Goal: Obtain resource: Download file/media

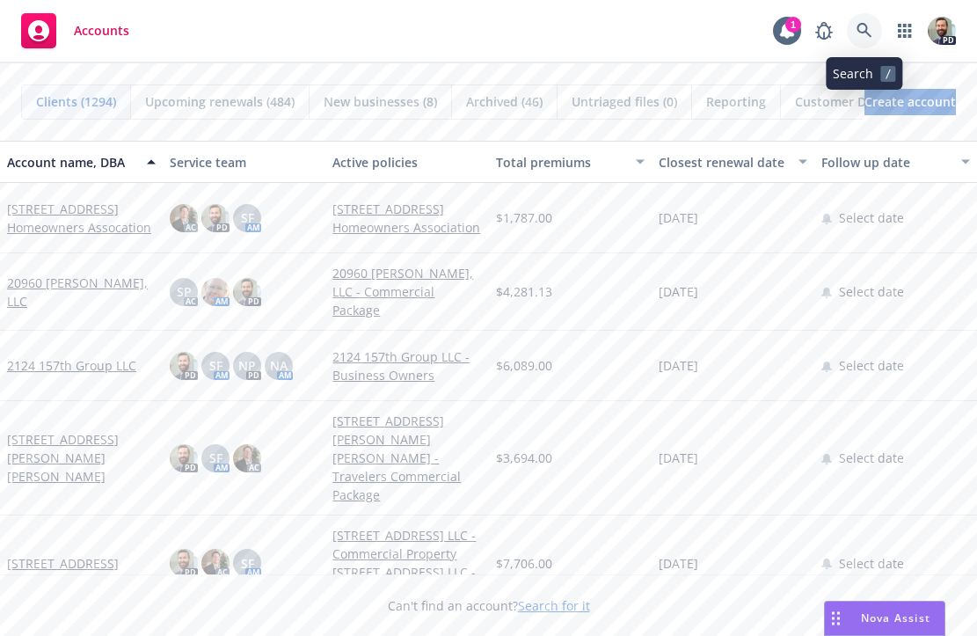
click at [860, 25] on icon at bounding box center [865, 31] width 16 height 16
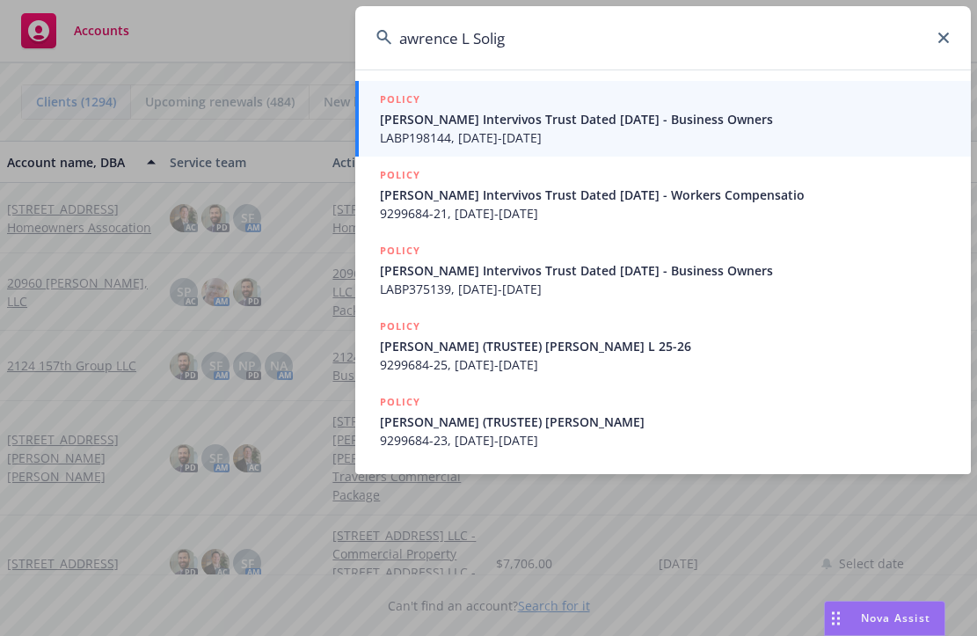
type input "awrence L Solig"
click at [628, 118] on span "[PERSON_NAME] Intervivos Trust Dated [DATE] - Business Owners" at bounding box center [665, 119] width 570 height 18
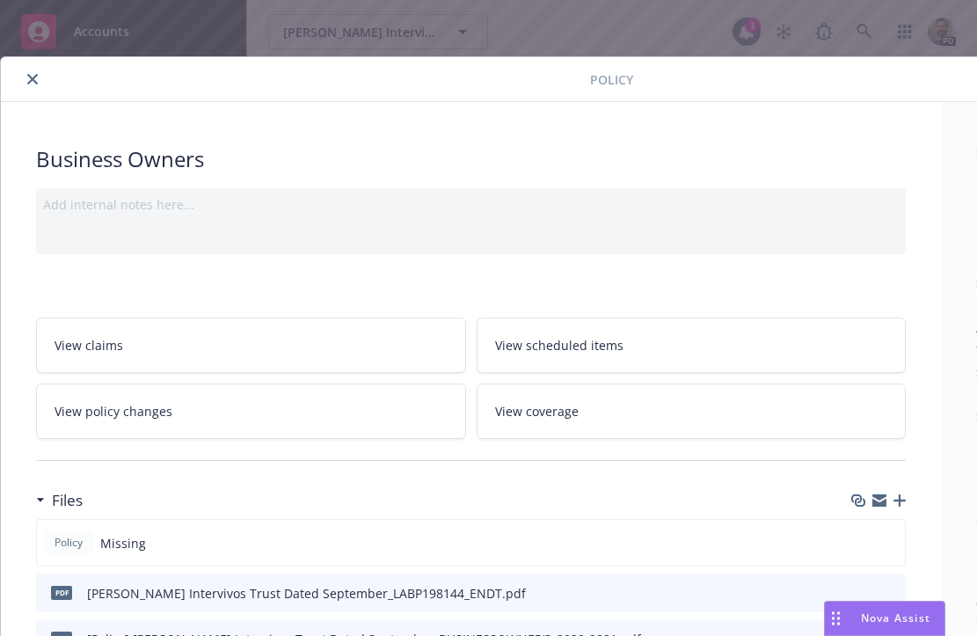
click at [28, 76] on icon "close" at bounding box center [32, 79] width 11 height 11
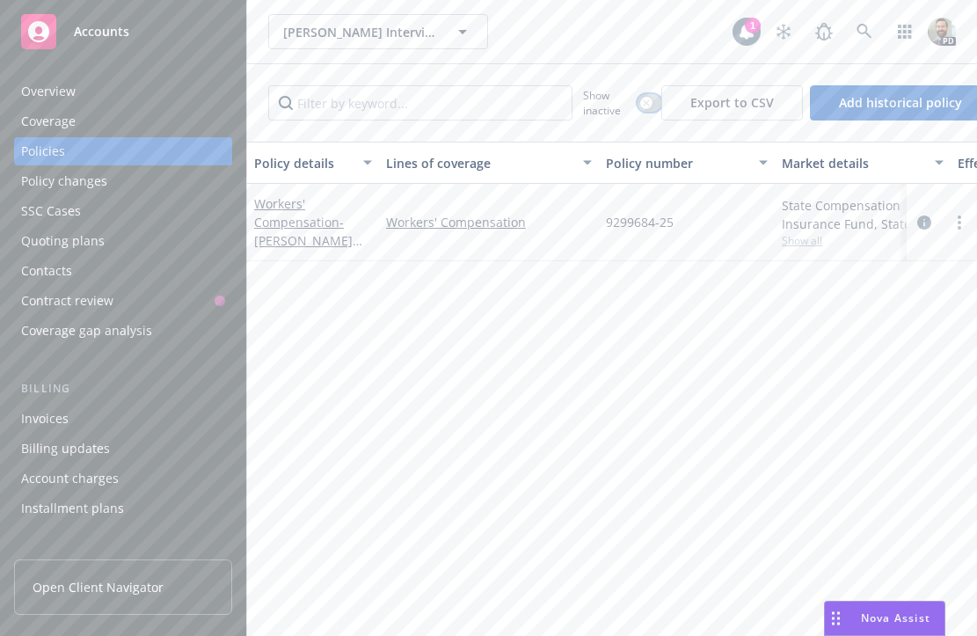
click at [646, 101] on icon "button" at bounding box center [646, 102] width 7 height 7
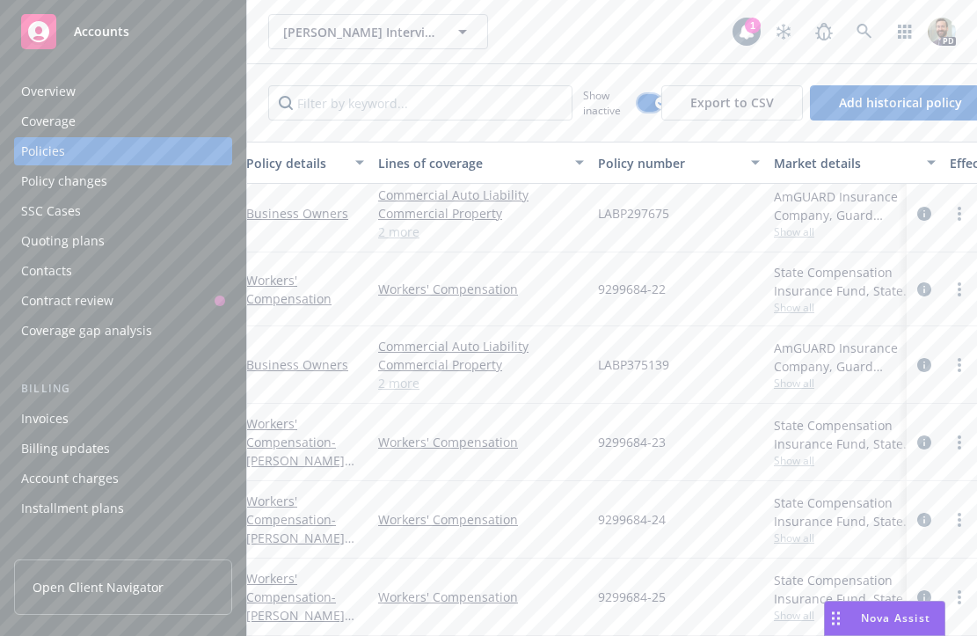
scroll to position [153, 0]
click at [292, 368] on link "Business Owners" at bounding box center [305, 364] width 102 height 17
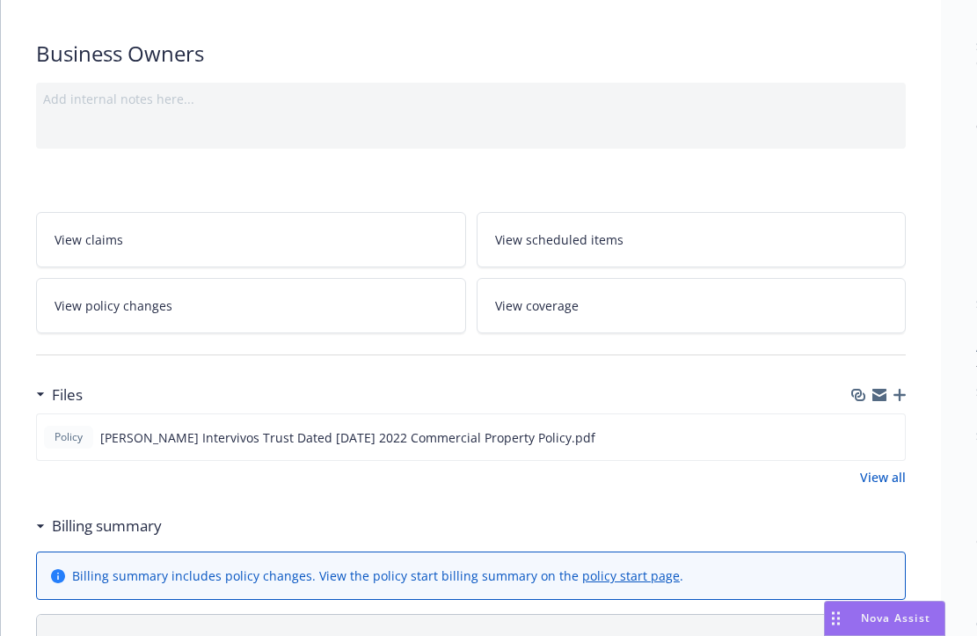
scroll to position [171, 0]
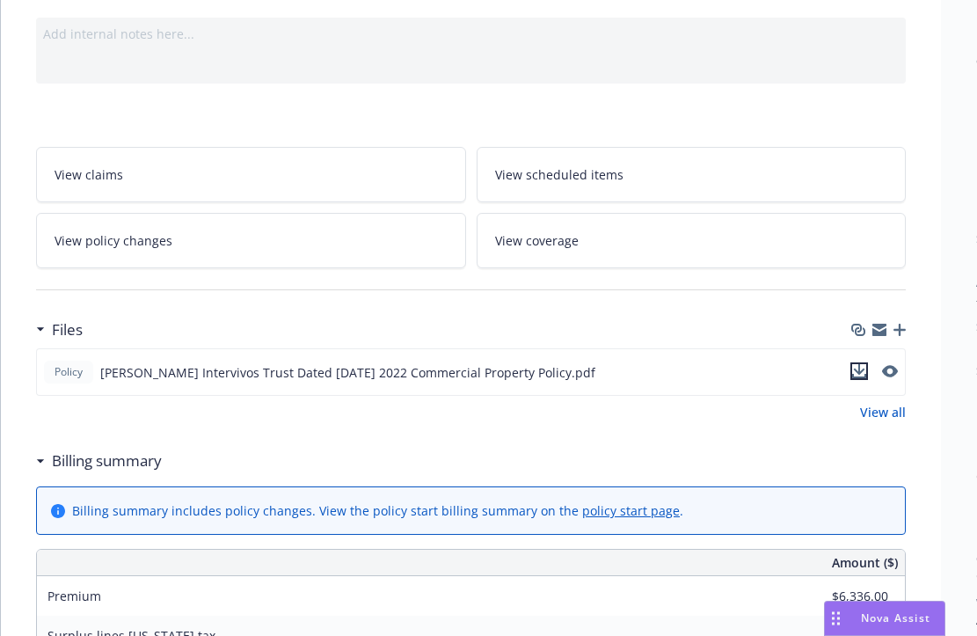
click at [858, 367] on icon "download file" at bounding box center [859, 371] width 14 height 14
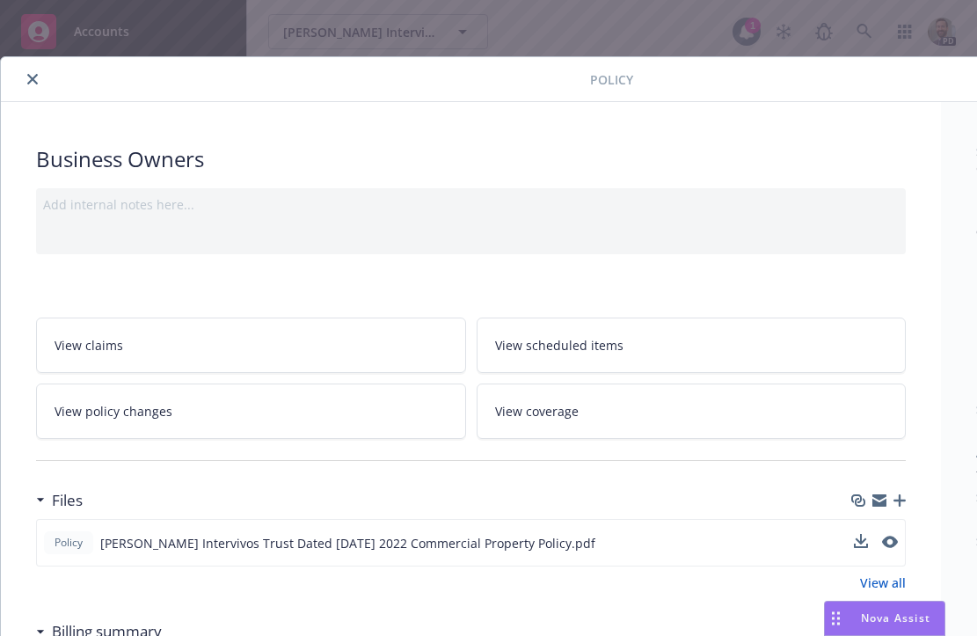
click at [32, 79] on icon "close" at bounding box center [32, 79] width 11 height 11
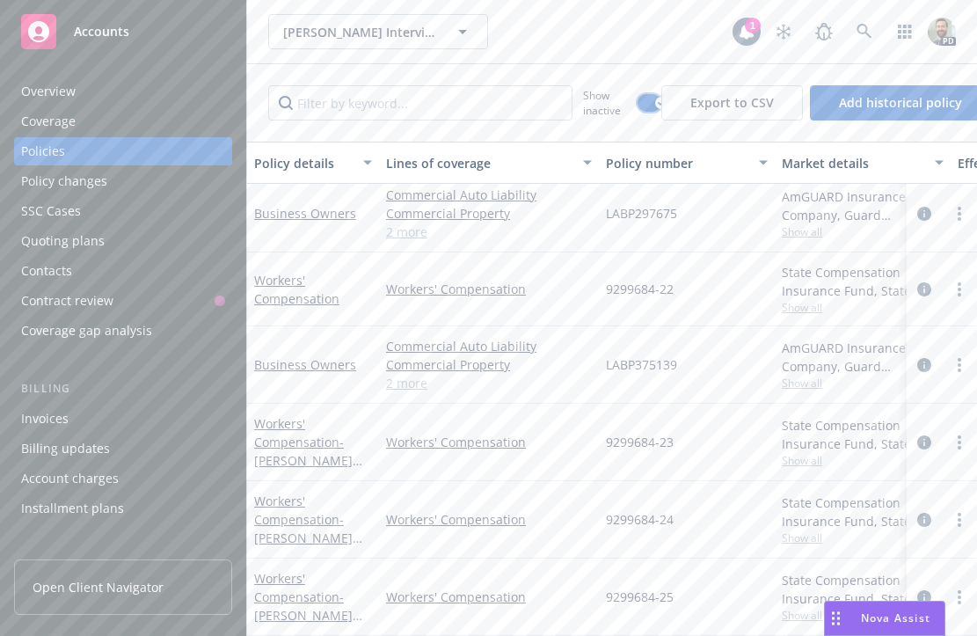
click at [647, 104] on button "button" at bounding box center [650, 103] width 24 height 18
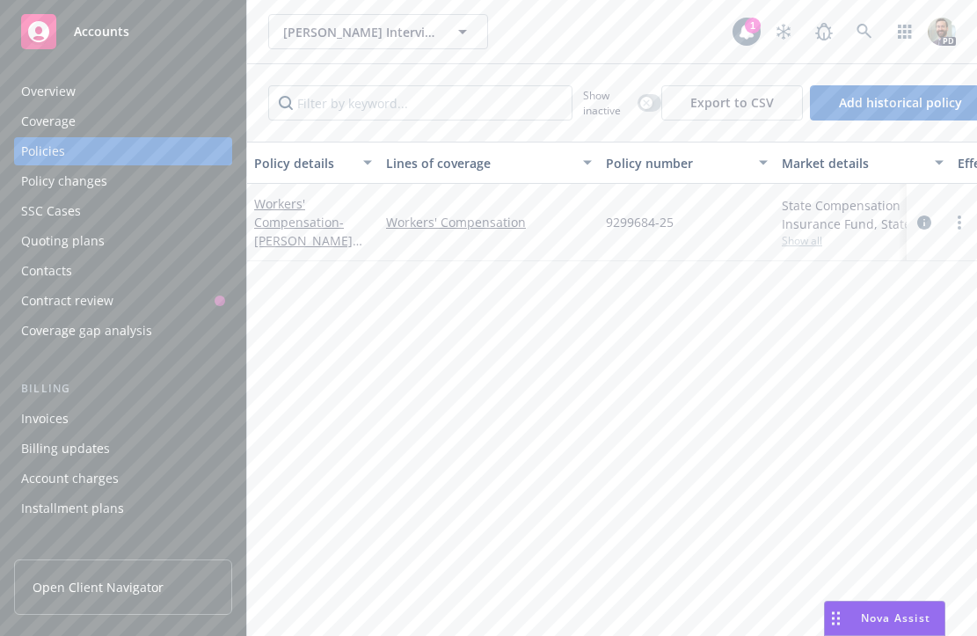
click at [60, 84] on div "Overview" at bounding box center [48, 91] width 55 height 28
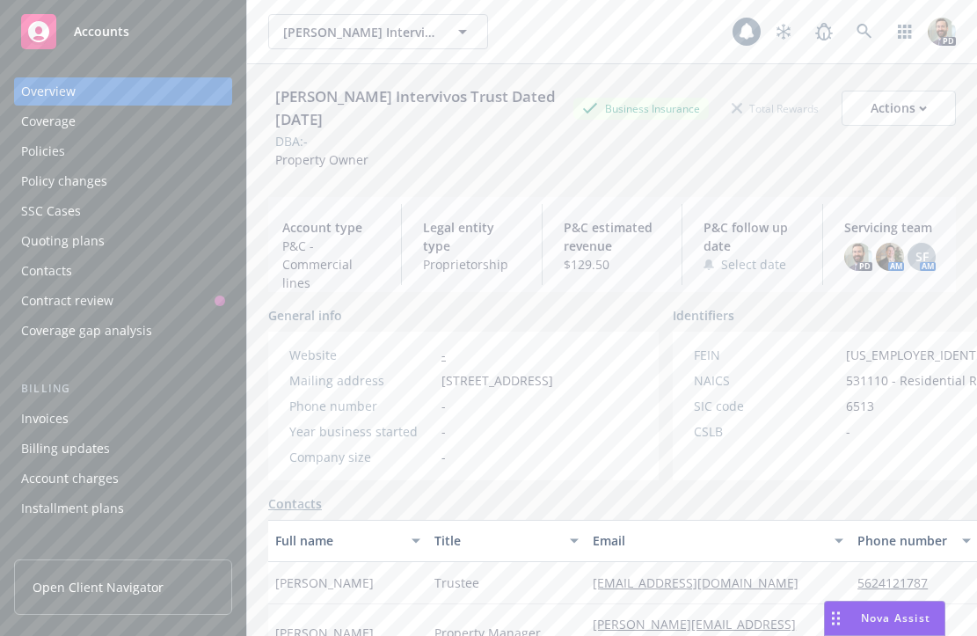
click at [105, 155] on div "Policies" at bounding box center [123, 151] width 204 height 28
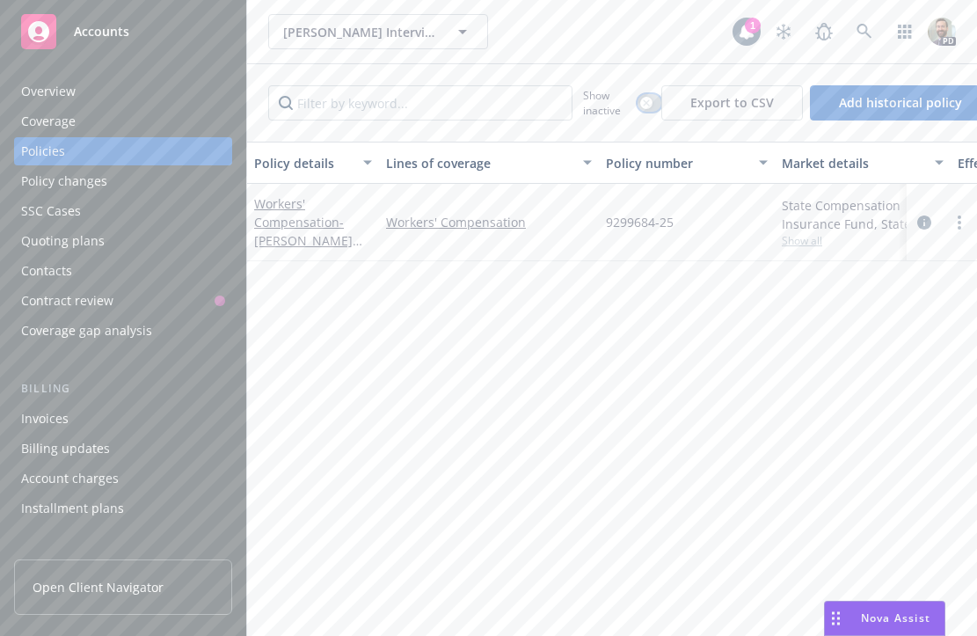
click at [645, 102] on icon "button" at bounding box center [646, 102] width 7 height 7
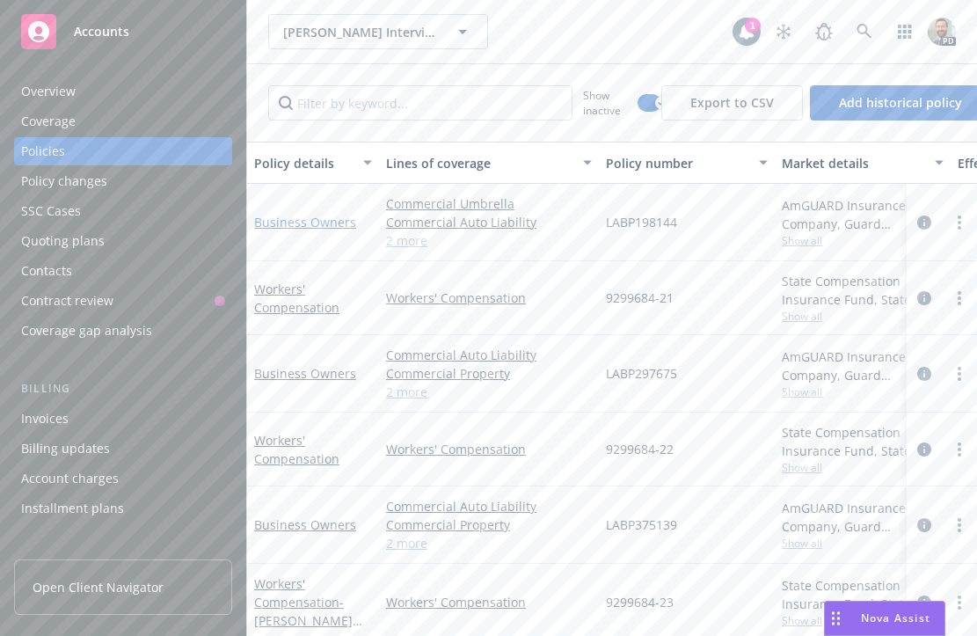
click at [325, 225] on link "Business Owners" at bounding box center [305, 222] width 102 height 17
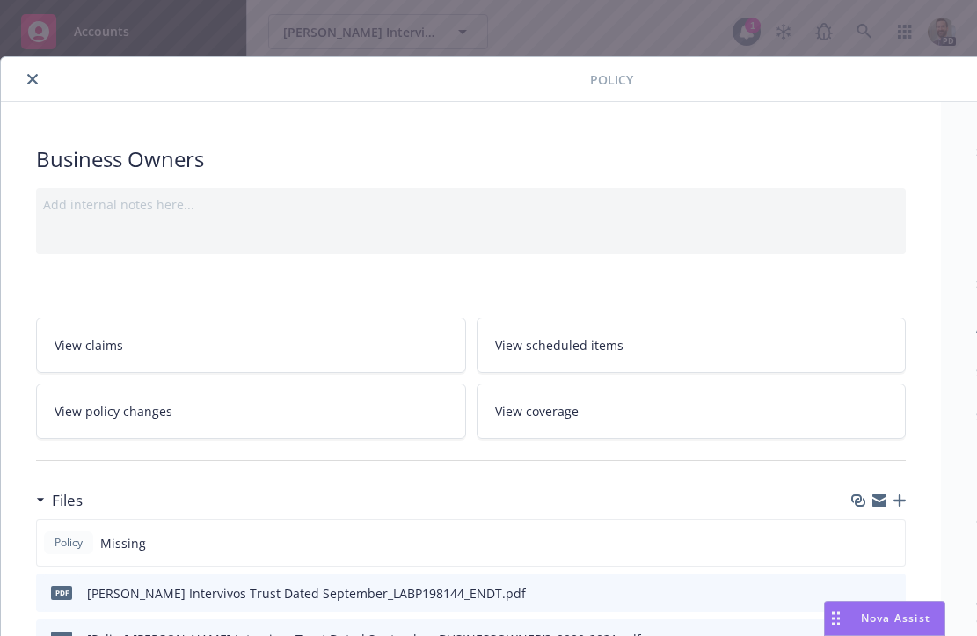
click at [31, 77] on icon "close" at bounding box center [32, 79] width 11 height 11
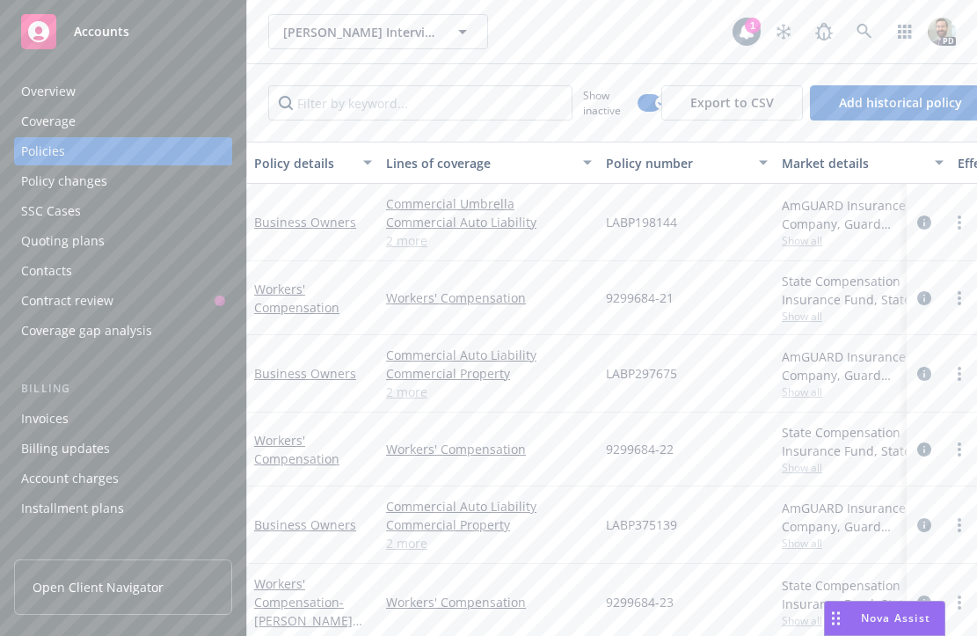
click at [96, 89] on div "Overview" at bounding box center [123, 91] width 204 height 28
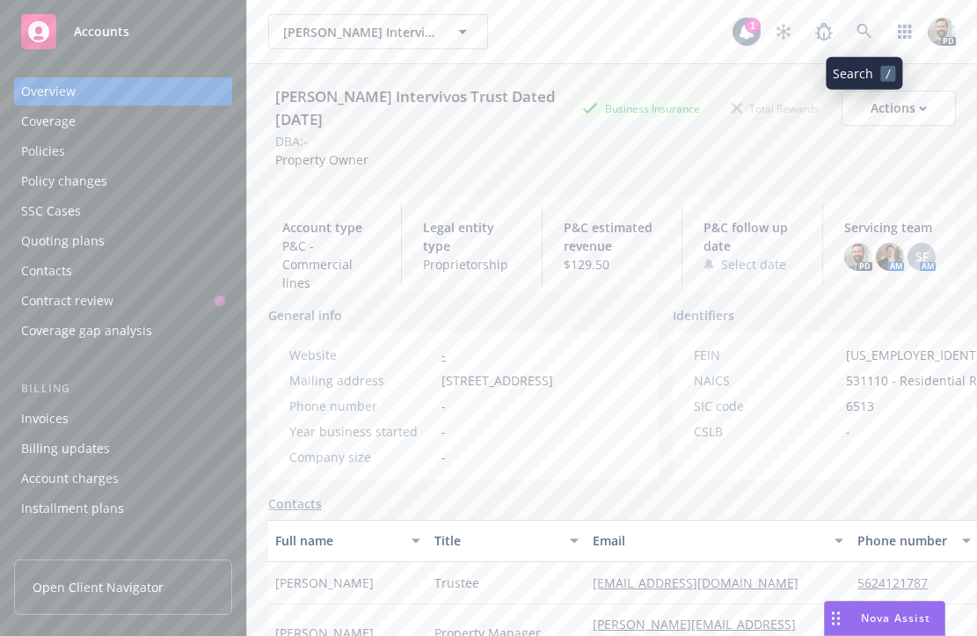
click at [854, 25] on link at bounding box center [864, 31] width 35 height 35
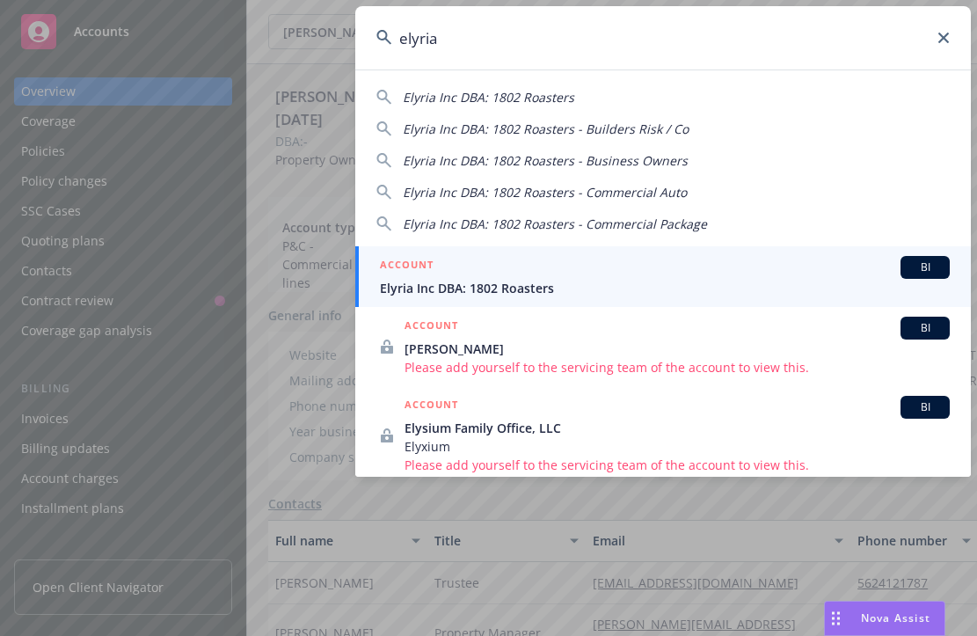
type input "elyria"
click at [507, 288] on span "Elyria Inc DBA: 1802 Roasters" at bounding box center [665, 288] width 570 height 18
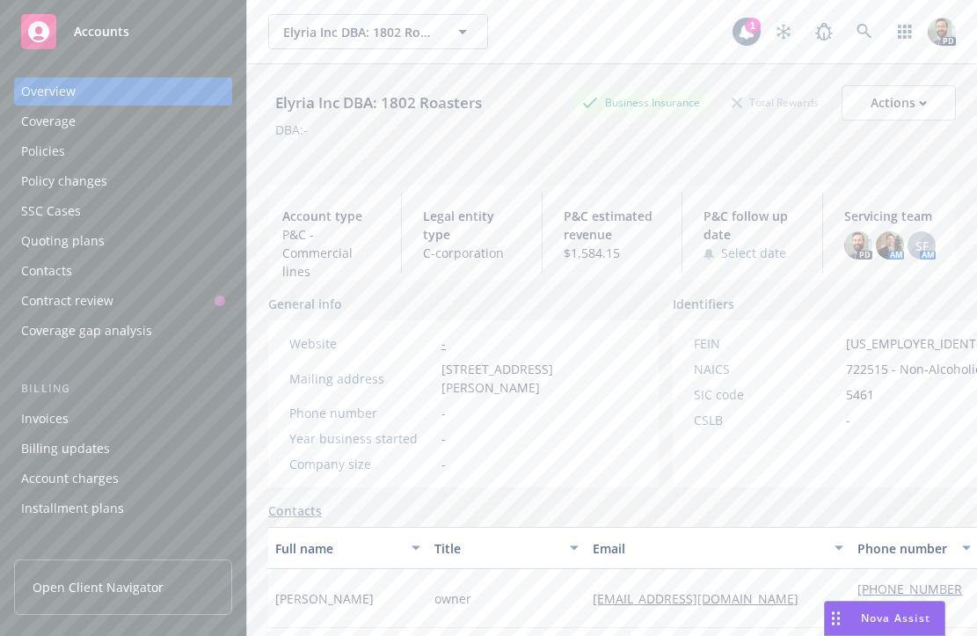
click at [53, 157] on div "Policies" at bounding box center [43, 151] width 44 height 28
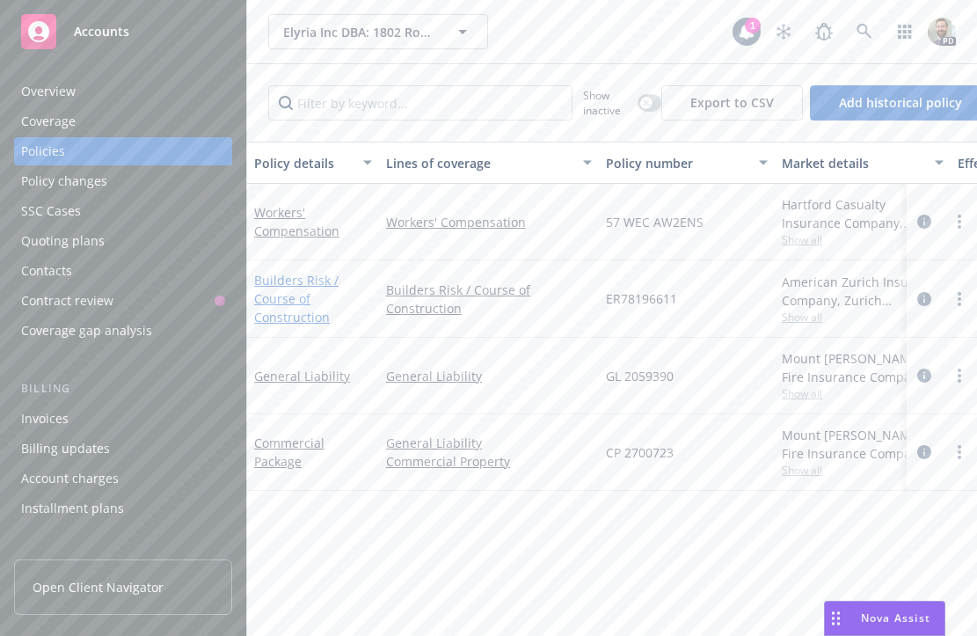
click at [289, 280] on link "Builders Risk / Course of Construction" at bounding box center [296, 299] width 84 height 54
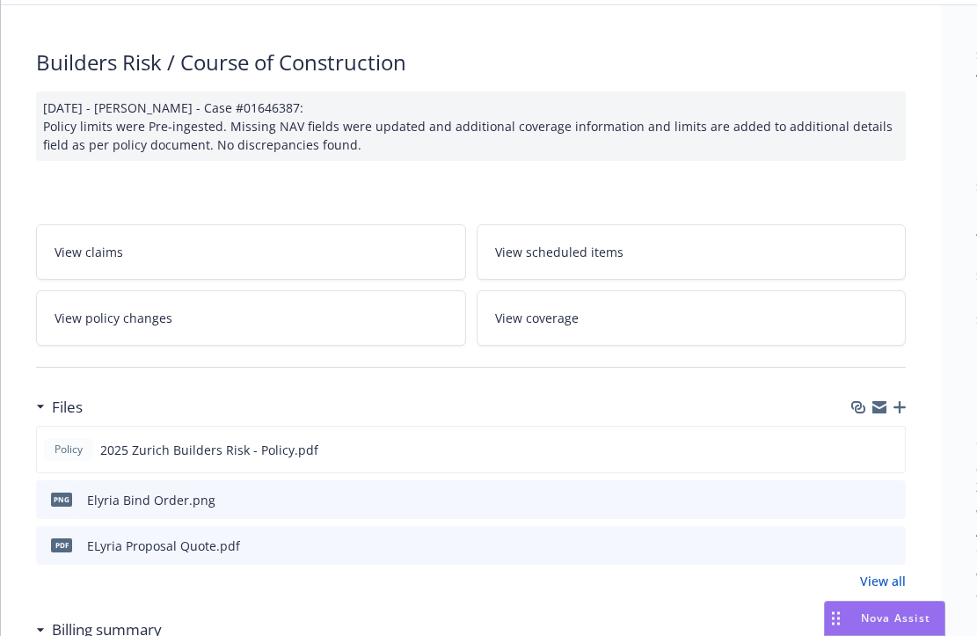
scroll to position [150, 0]
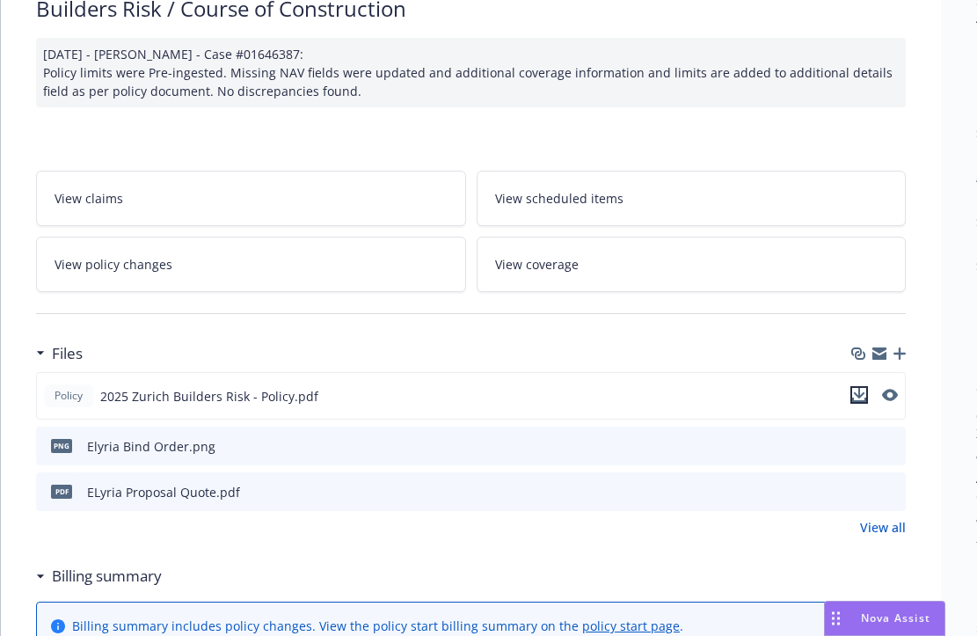
click at [858, 391] on icon "download file" at bounding box center [859, 395] width 14 height 14
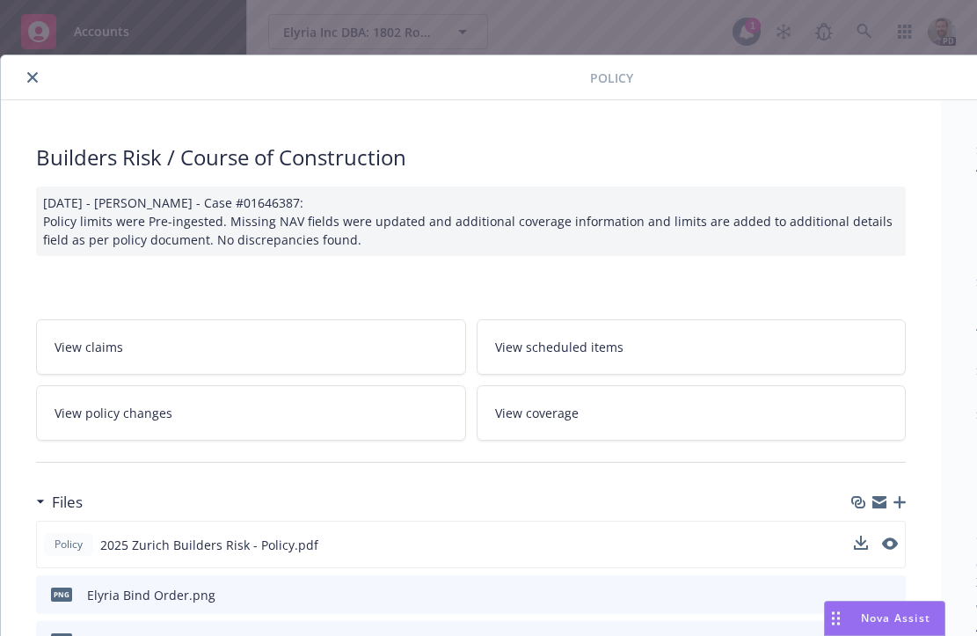
scroll to position [0, 0]
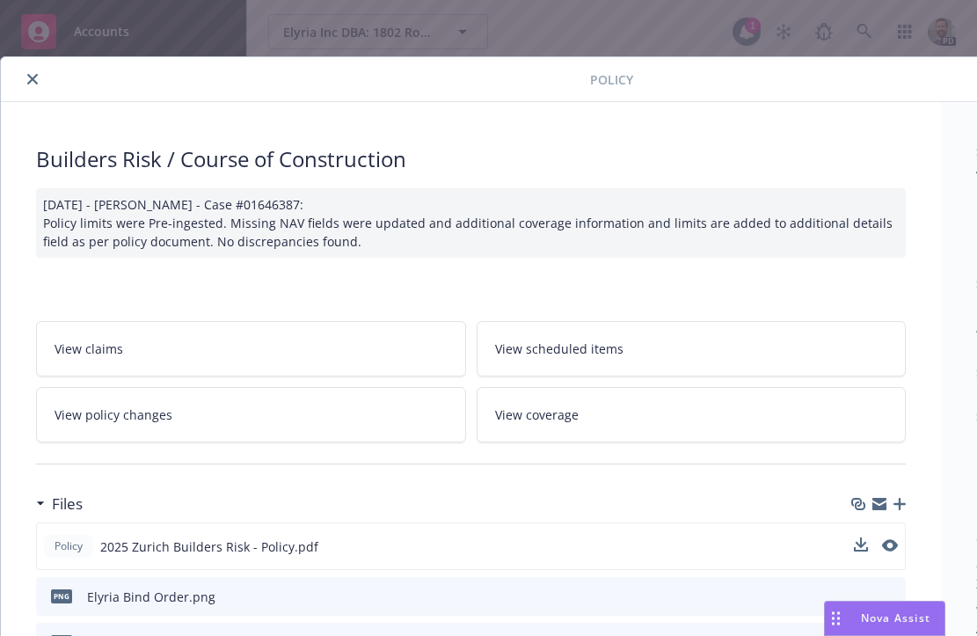
click at [30, 77] on icon "close" at bounding box center [32, 79] width 11 height 11
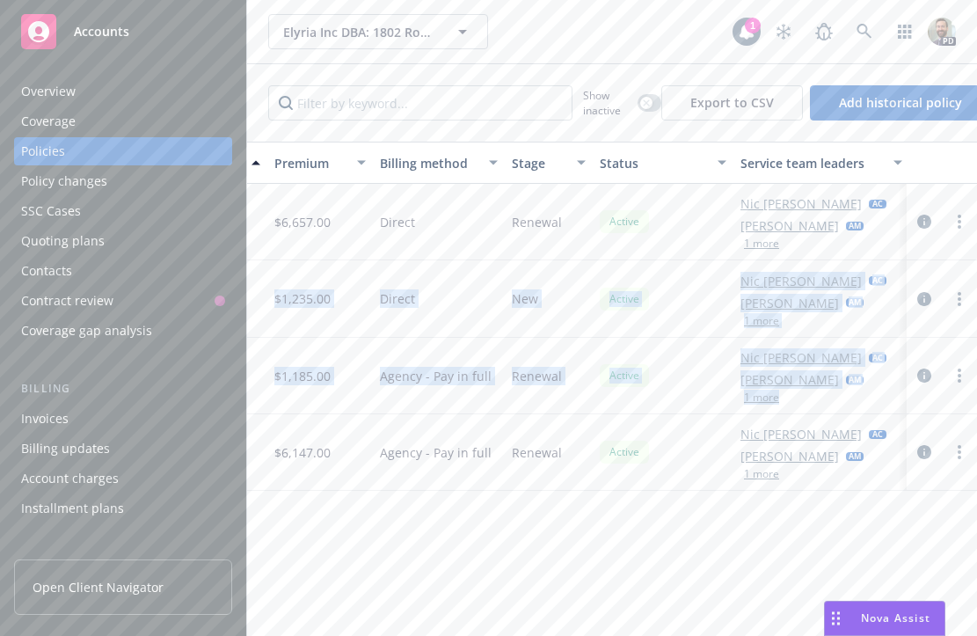
scroll to position [0, 7]
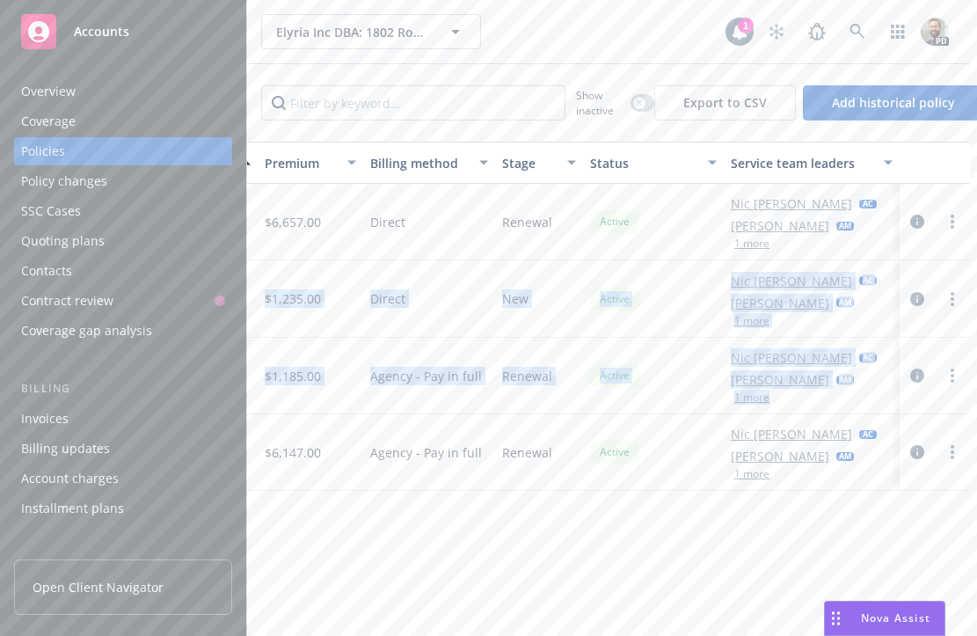
drag, startPoint x: 261, startPoint y: 264, endPoint x: 986, endPoint y: 382, distance: 734.2
click at [976, 382] on html "Accounts Overview Coverage Policies Policy changes SSC Cases Quoting plans Cont…" at bounding box center [488, 318] width 977 height 636
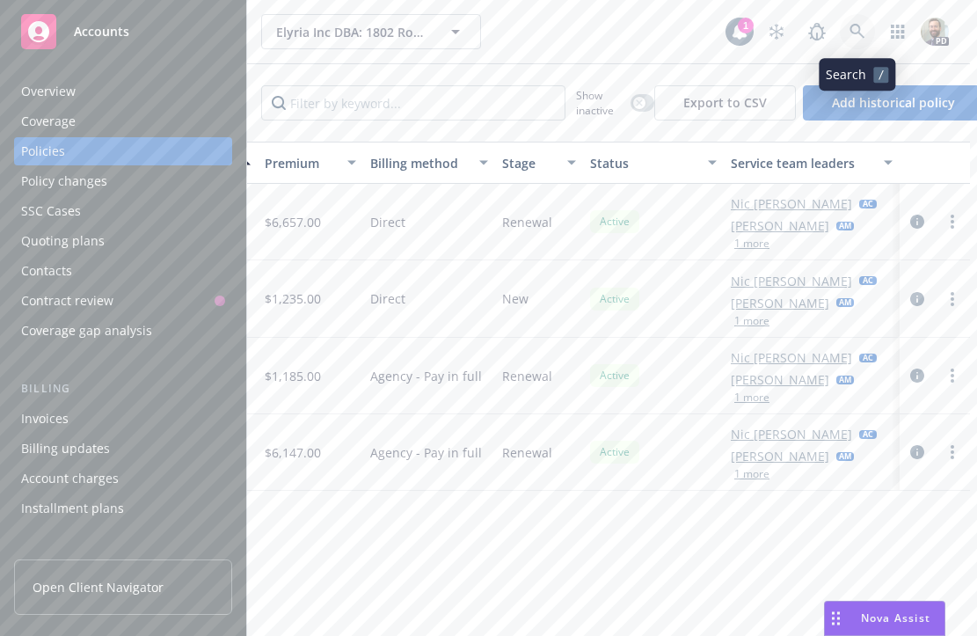
click at [851, 32] on icon at bounding box center [857, 31] width 15 height 15
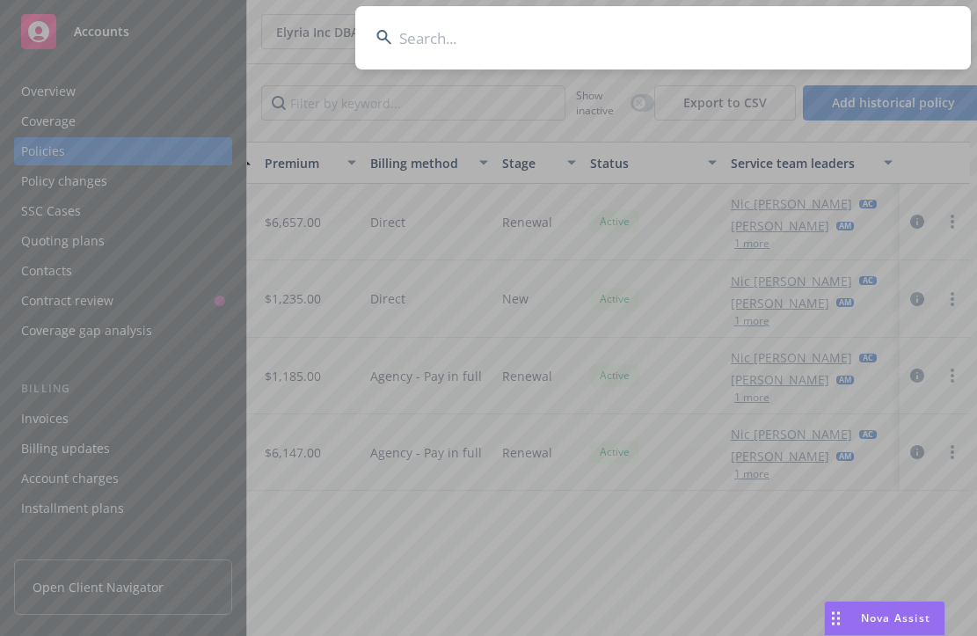
type input "n"
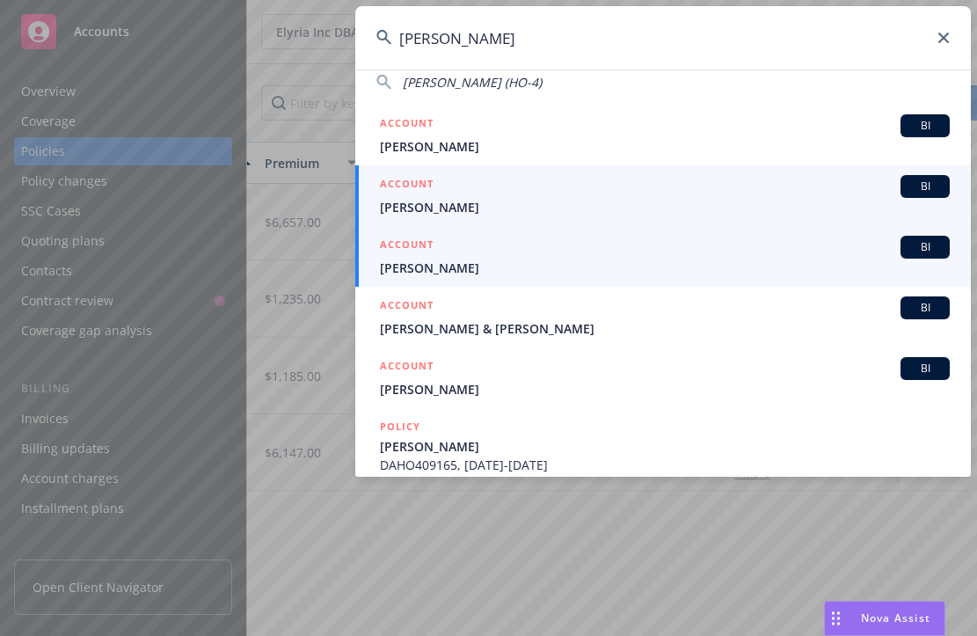
scroll to position [150, 0]
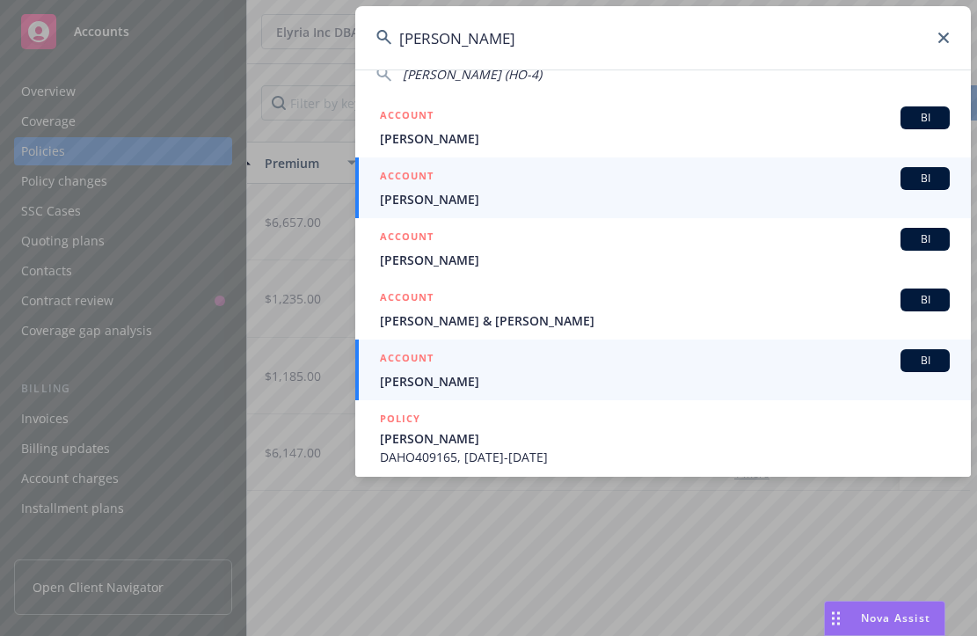
type input "[PERSON_NAME]"
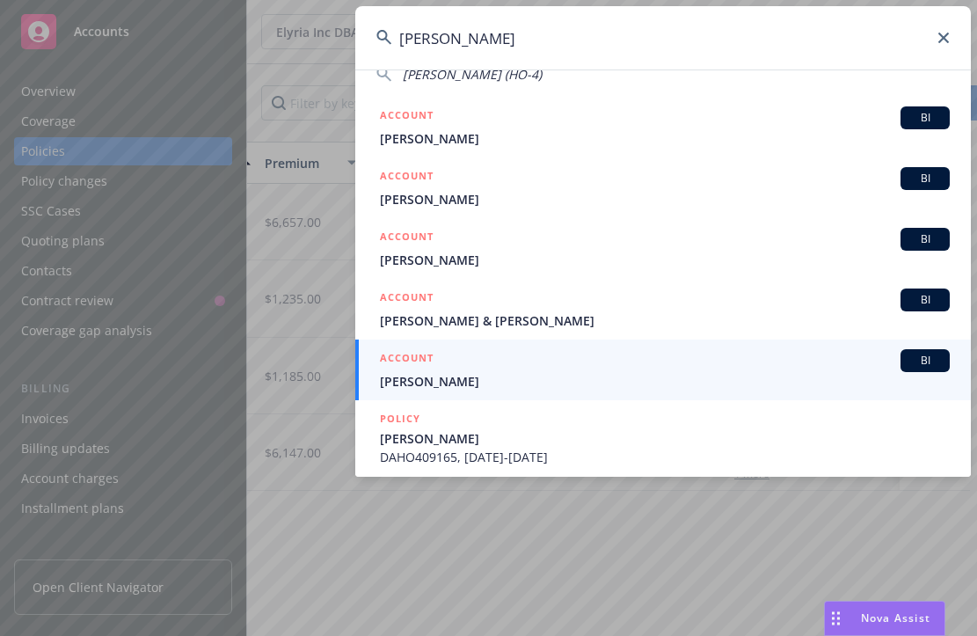
click at [445, 381] on span "[PERSON_NAME]" at bounding box center [665, 381] width 570 height 18
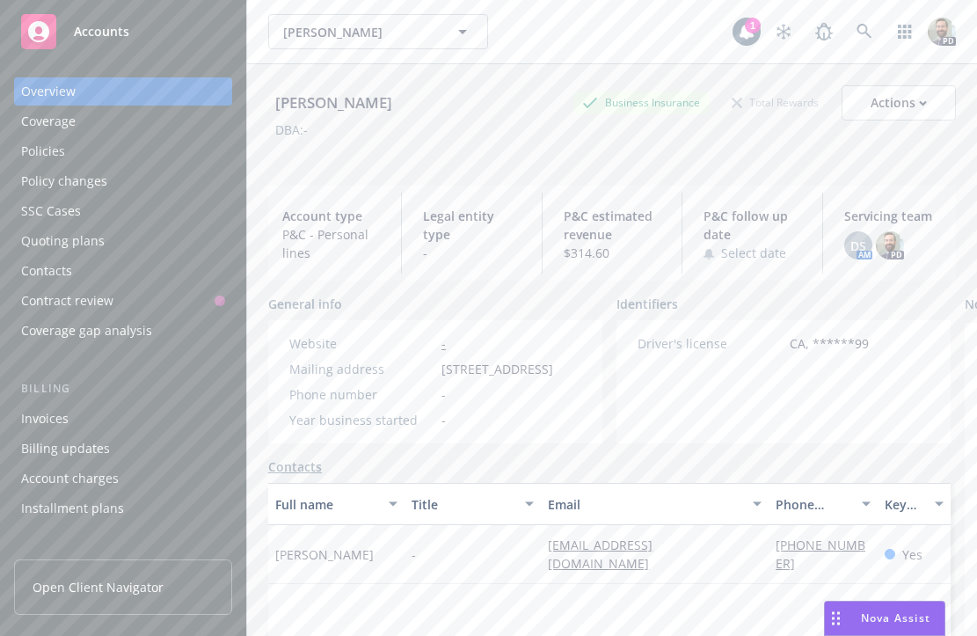
click at [62, 154] on div "Policies" at bounding box center [43, 151] width 44 height 28
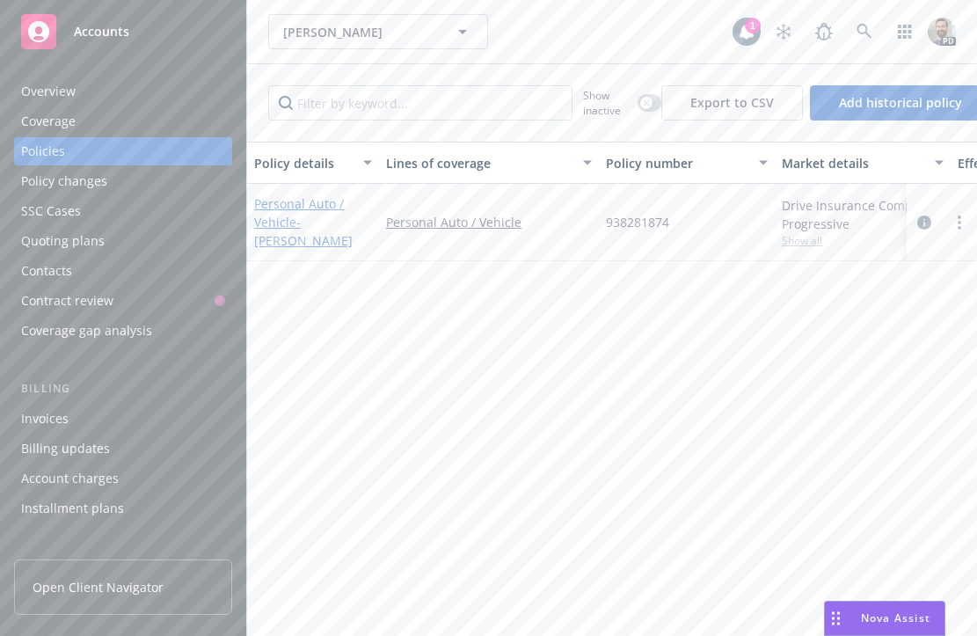
click at [287, 207] on link "Personal Auto / Vehicle - [PERSON_NAME]" at bounding box center [303, 222] width 98 height 54
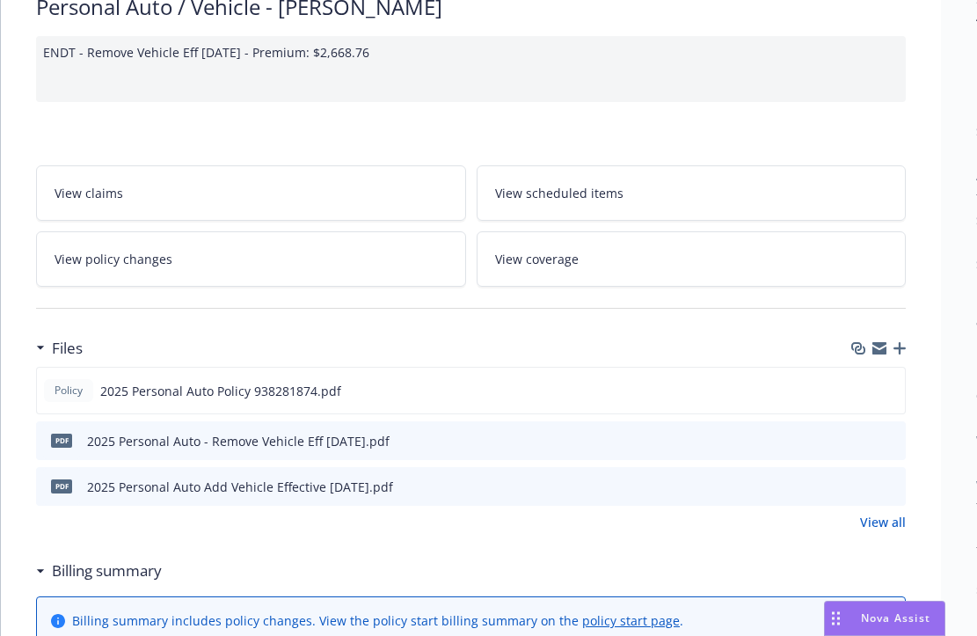
scroll to position [253, 0]
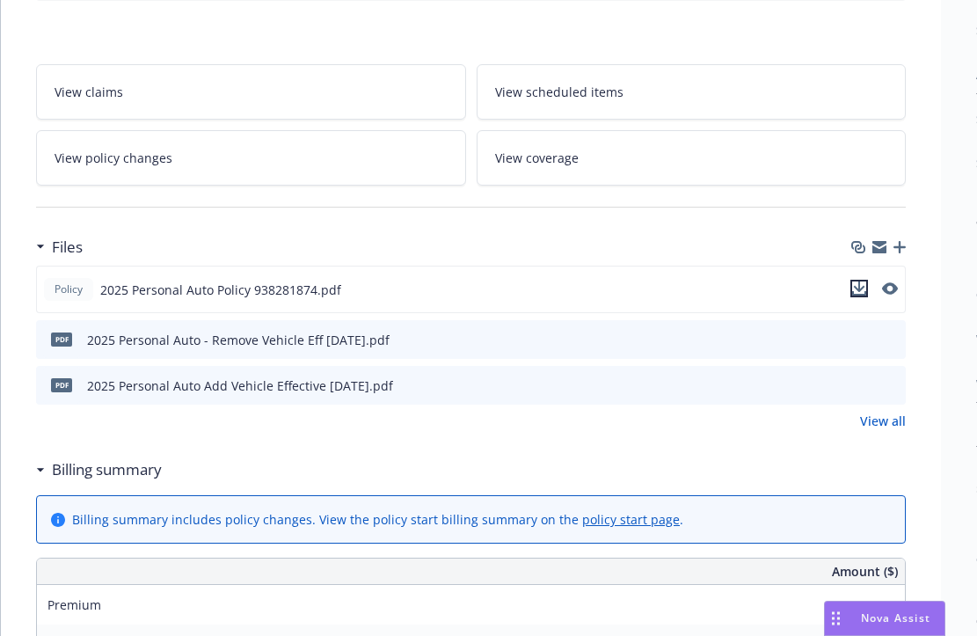
click at [861, 286] on icon "download file" at bounding box center [859, 288] width 14 height 14
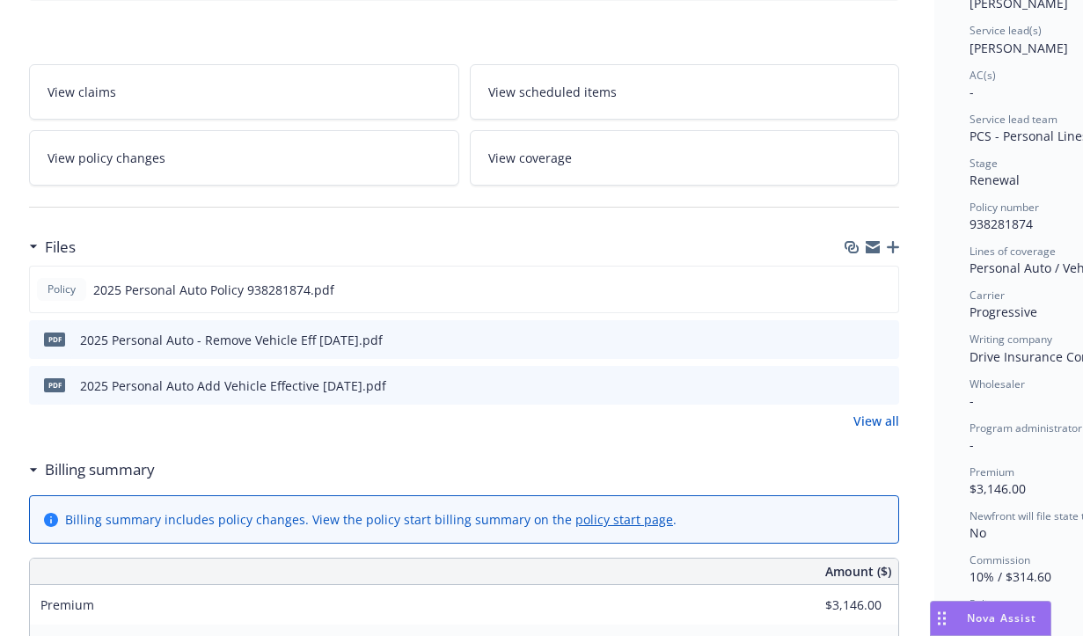
scroll to position [0, 7]
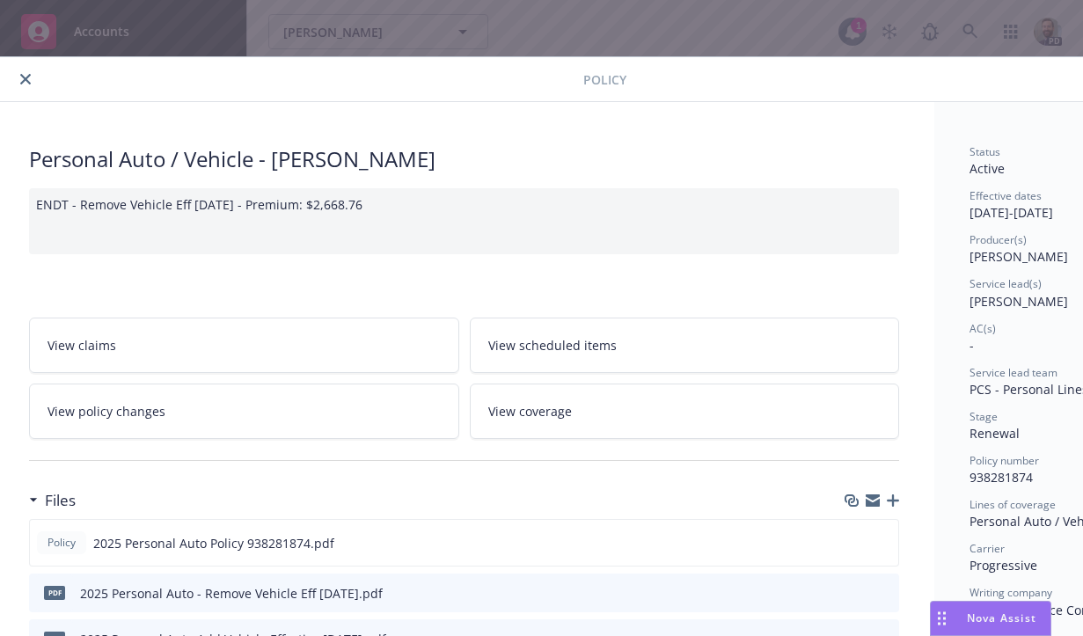
click at [21, 80] on icon "close" at bounding box center [25, 79] width 11 height 11
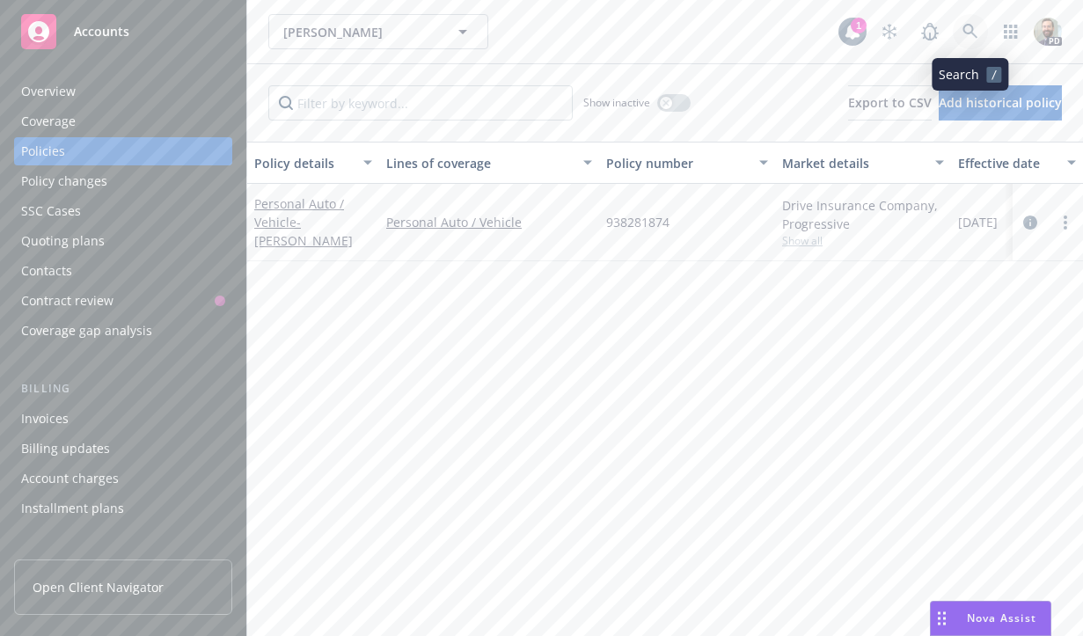
click at [967, 30] on icon at bounding box center [970, 32] width 16 height 16
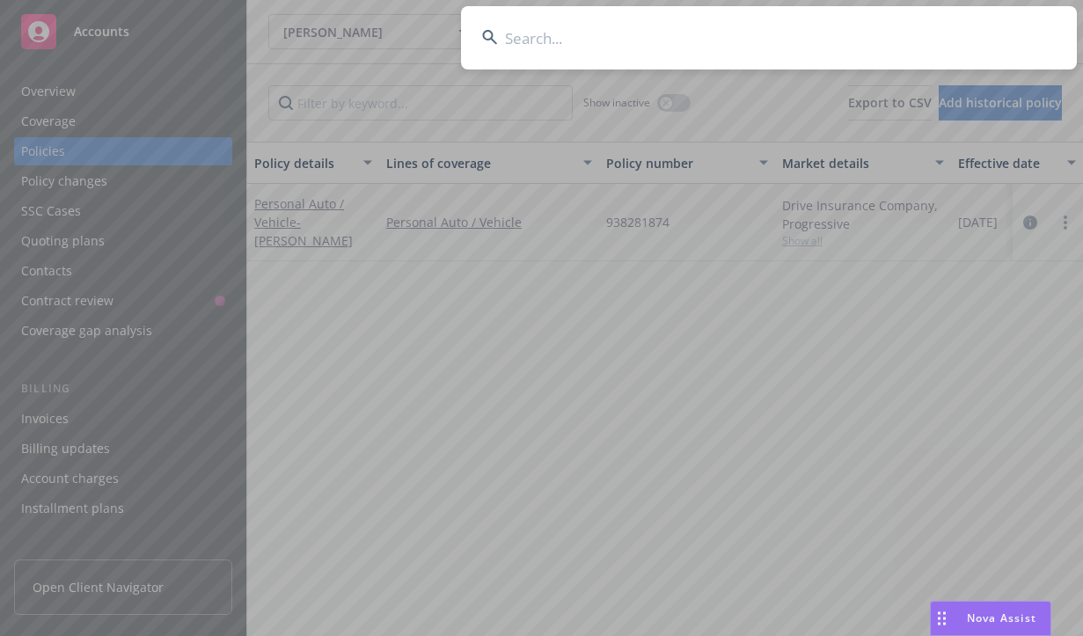
click at [906, 35] on input at bounding box center [769, 37] width 616 height 63
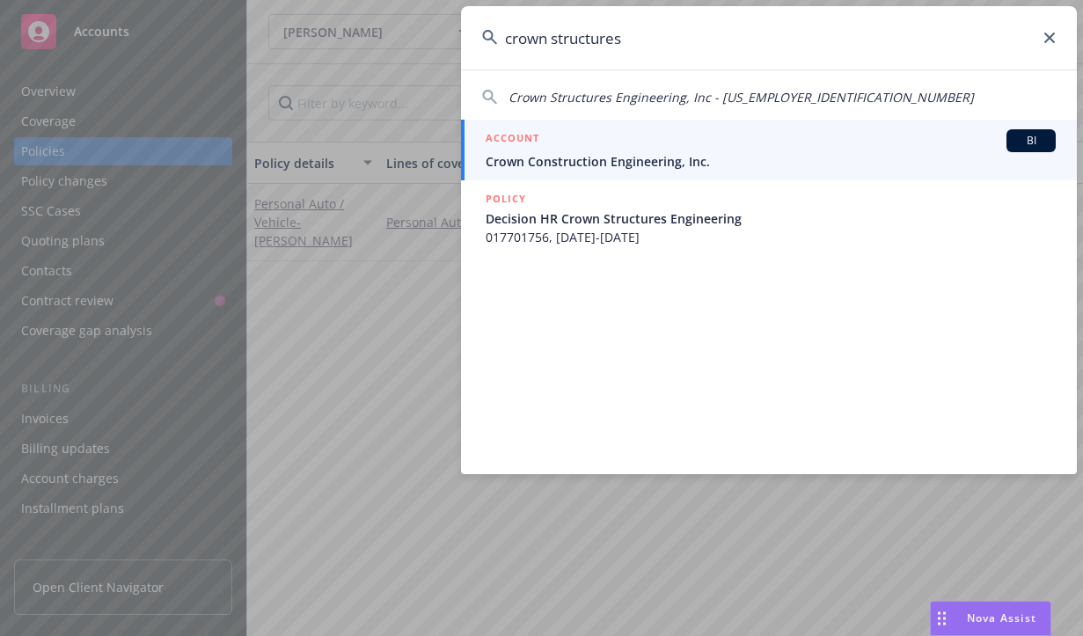
type input "crown structures"
click at [682, 159] on span "Crown Construction Engineering, Inc." at bounding box center [770, 161] width 570 height 18
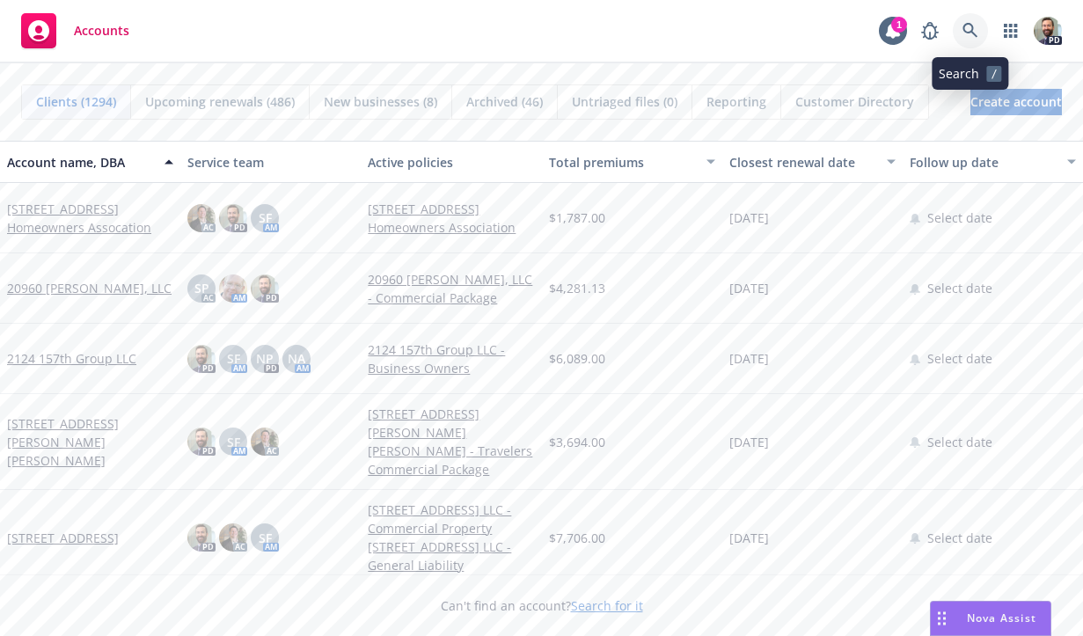
click at [968, 28] on icon at bounding box center [970, 31] width 16 height 16
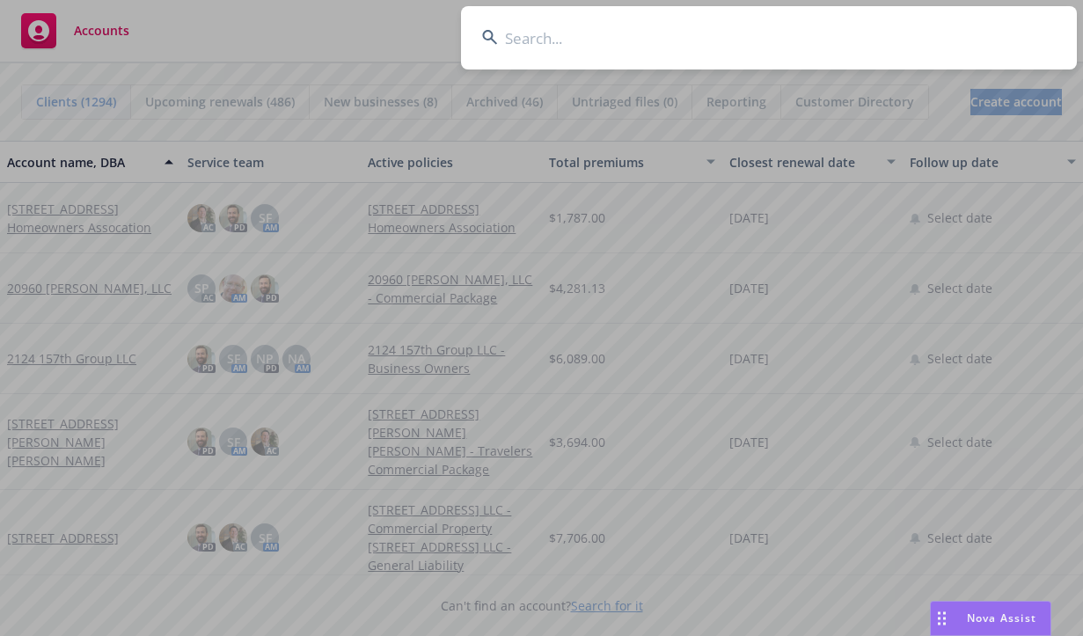
click at [883, 33] on input at bounding box center [769, 37] width 616 height 63
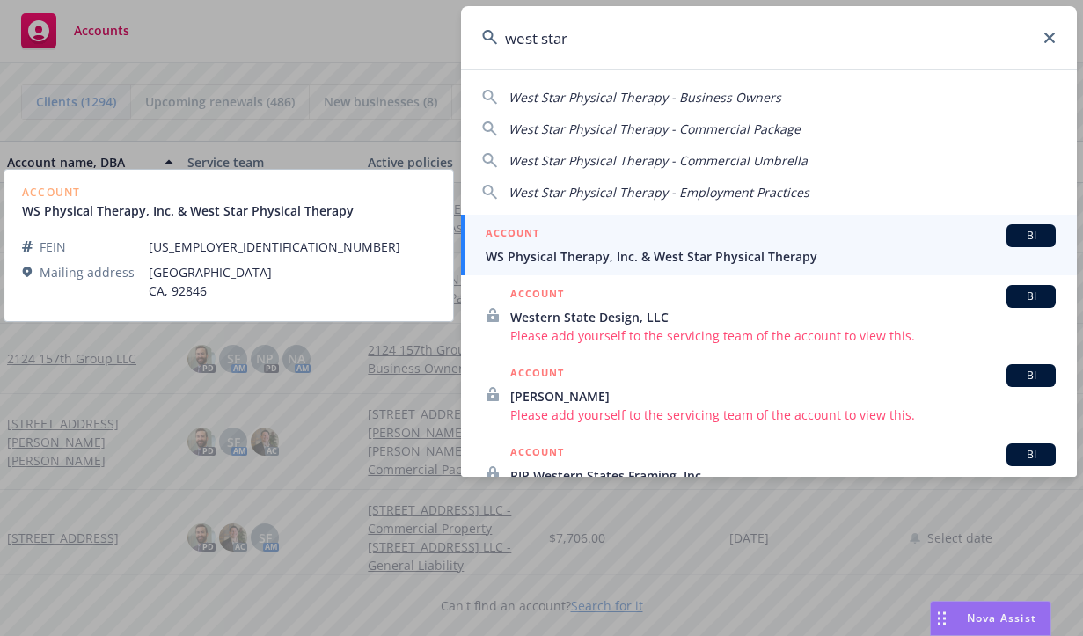
type input "west star"
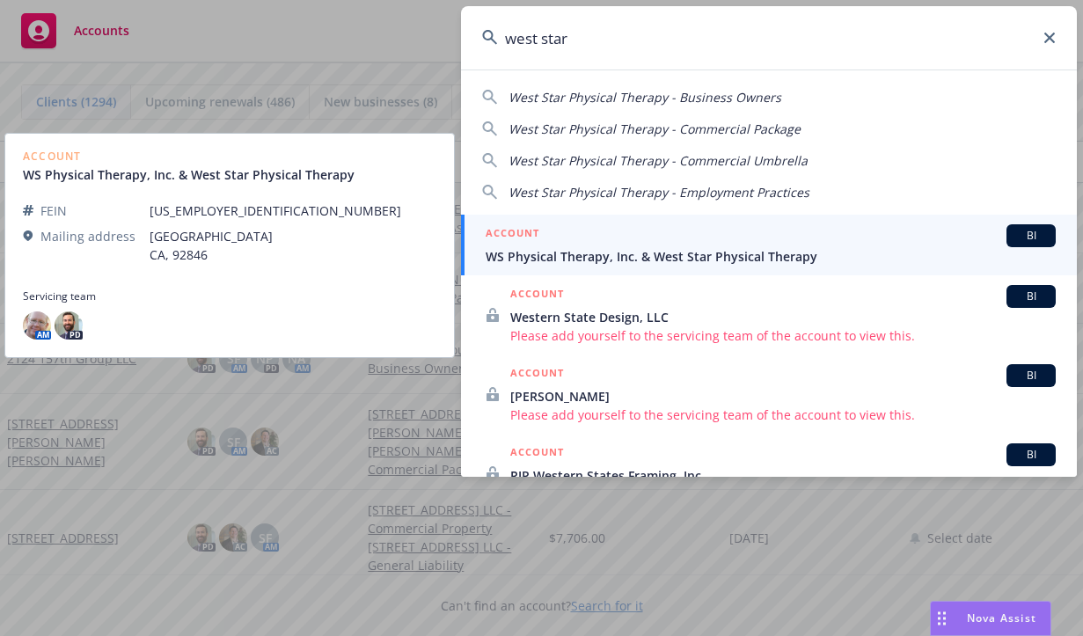
click at [584, 251] on span "WS Physical Therapy, Inc. & West Star Physical Therapy" at bounding box center [770, 256] width 570 height 18
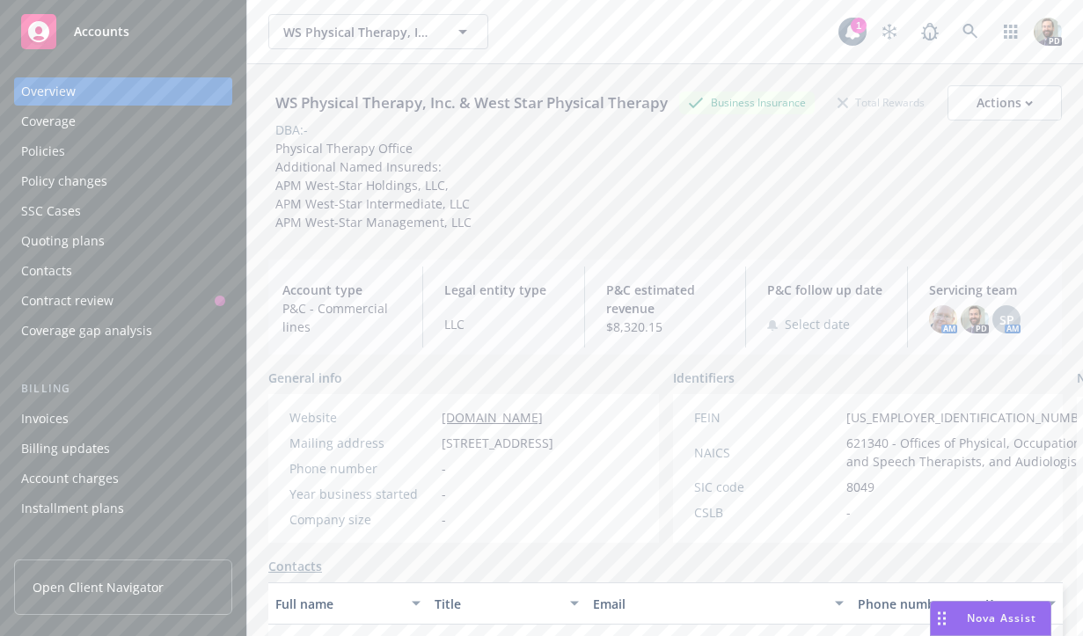
click at [45, 147] on div "Policies" at bounding box center [43, 151] width 44 height 28
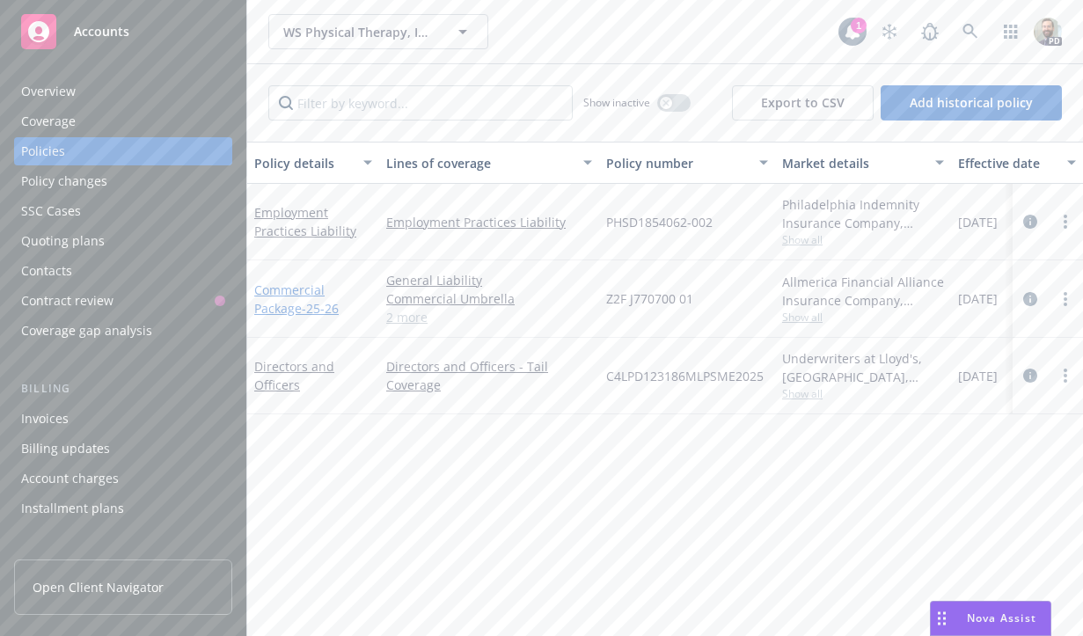
click at [274, 290] on link "Commercial Package - 25-26" at bounding box center [296, 298] width 84 height 35
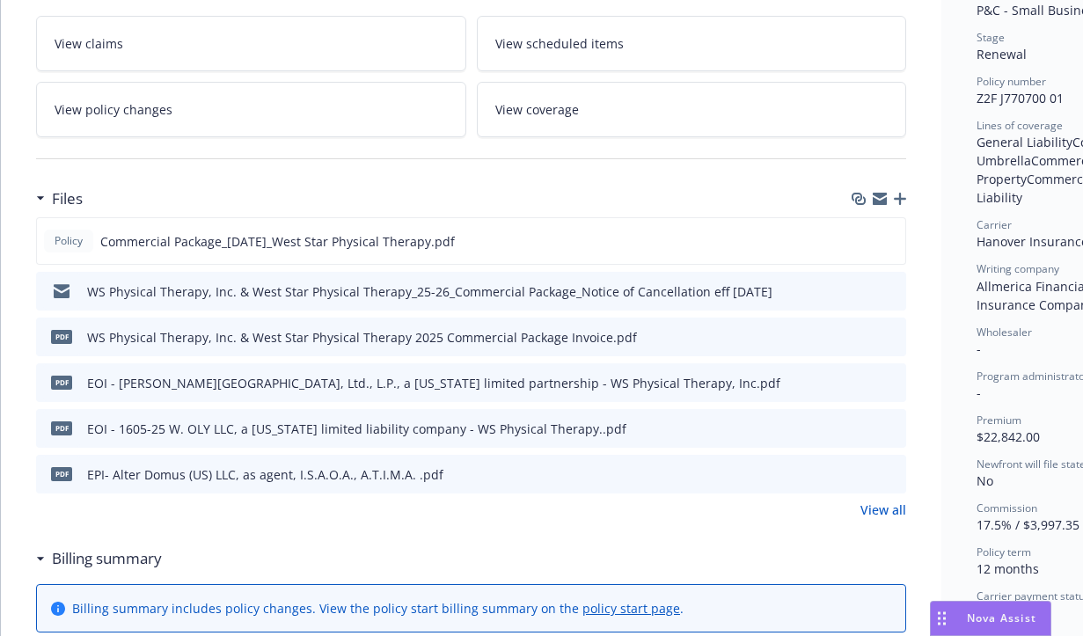
scroll to position [380, 0]
click at [861, 236] on icon "download file" at bounding box center [859, 239] width 14 height 14
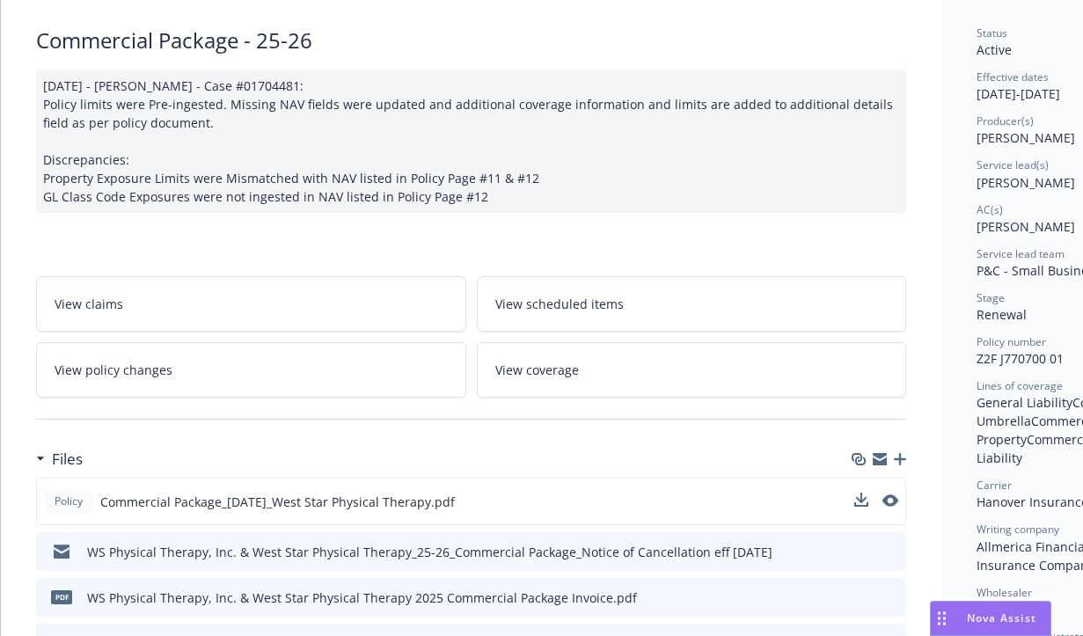
scroll to position [0, 0]
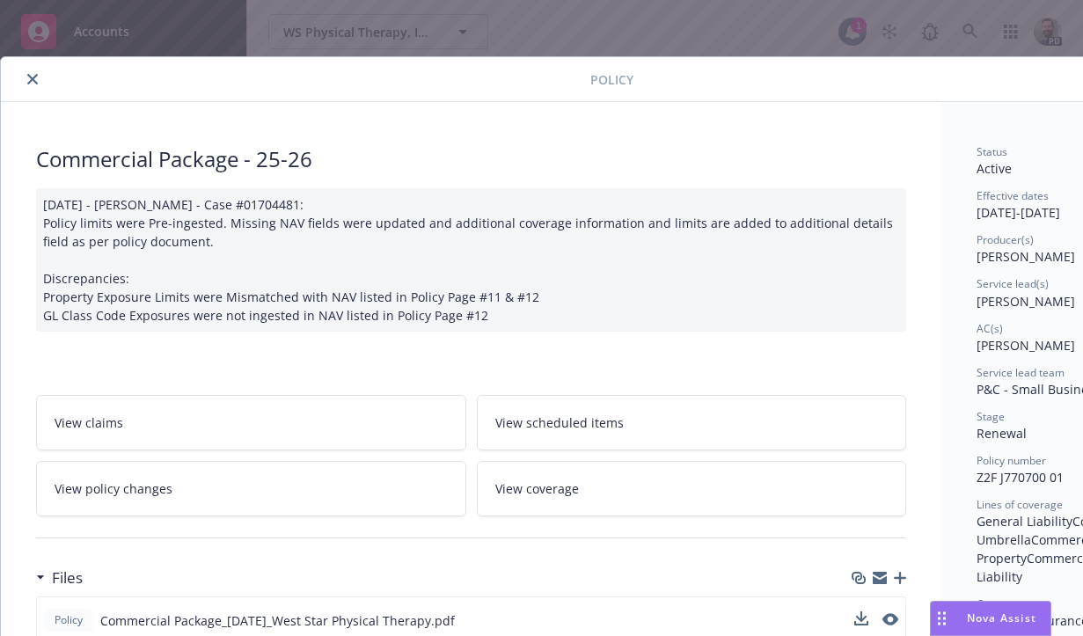
click at [31, 80] on icon "close" at bounding box center [32, 79] width 11 height 11
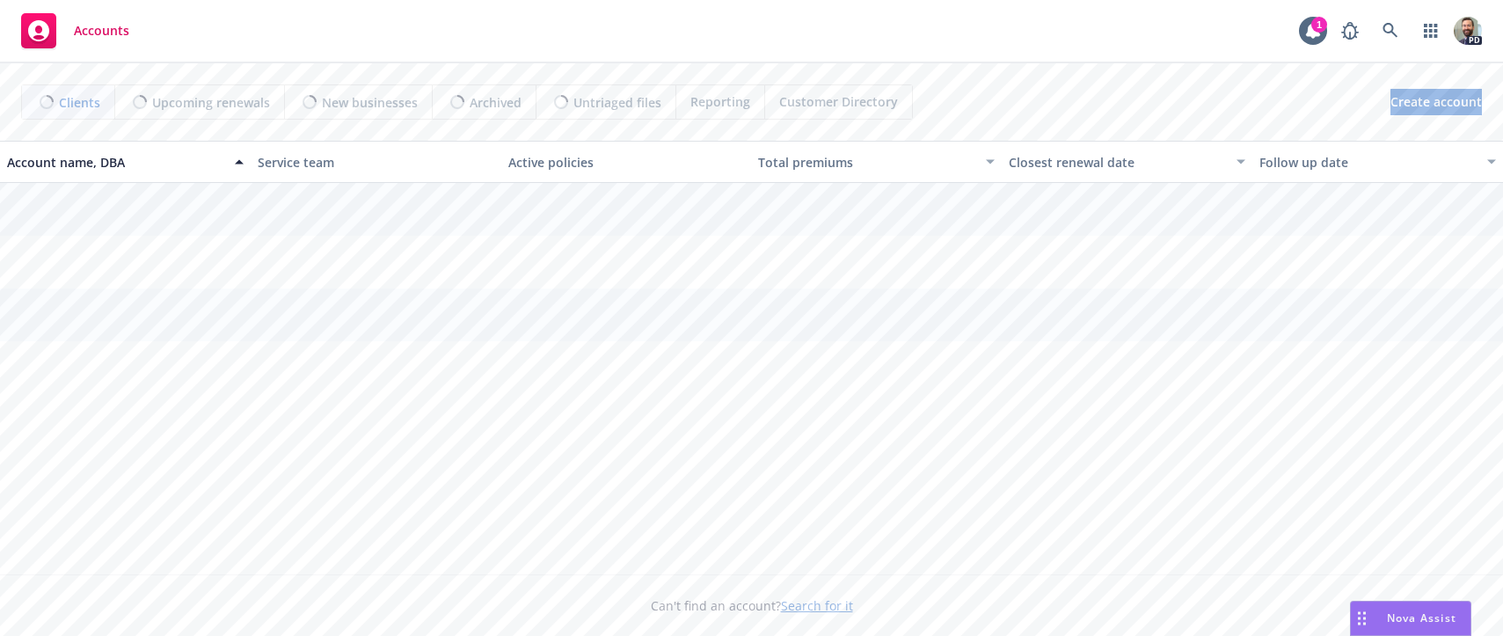
click at [1396, 621] on span "Nova Assist" at bounding box center [1421, 617] width 69 height 15
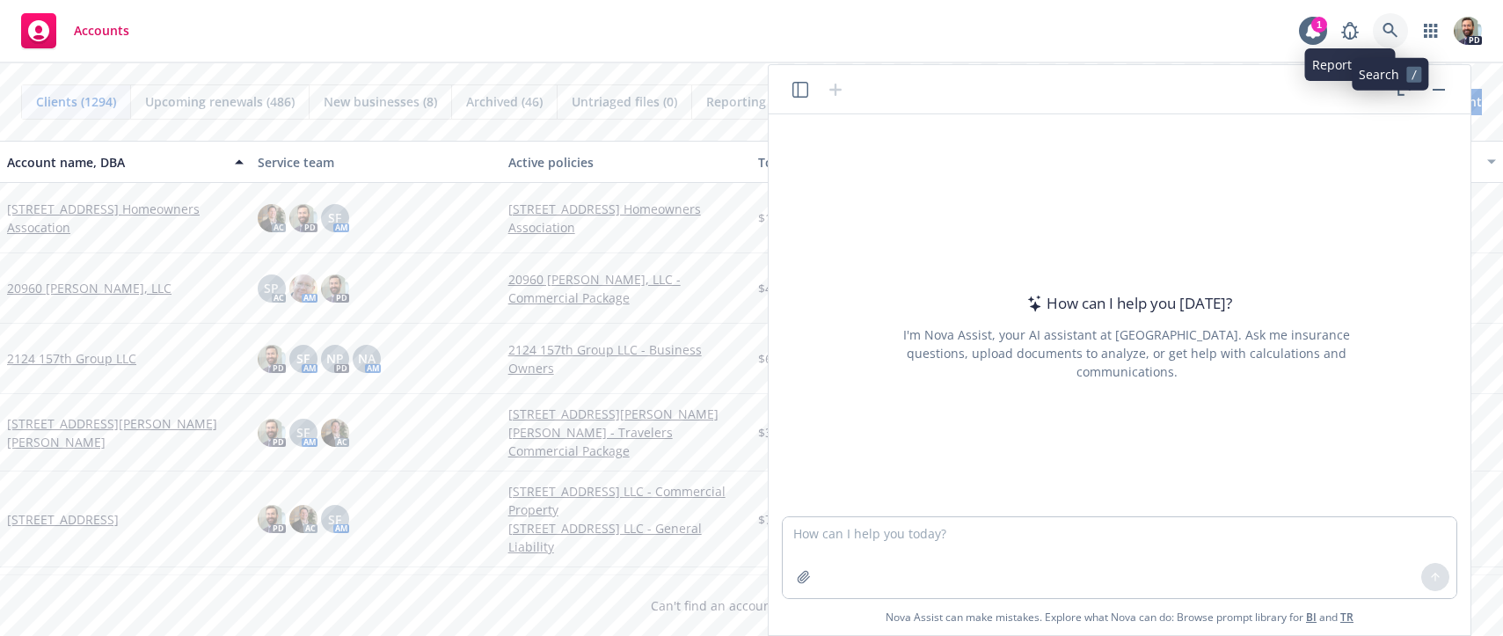
click at [1383, 26] on icon at bounding box center [1390, 30] width 15 height 15
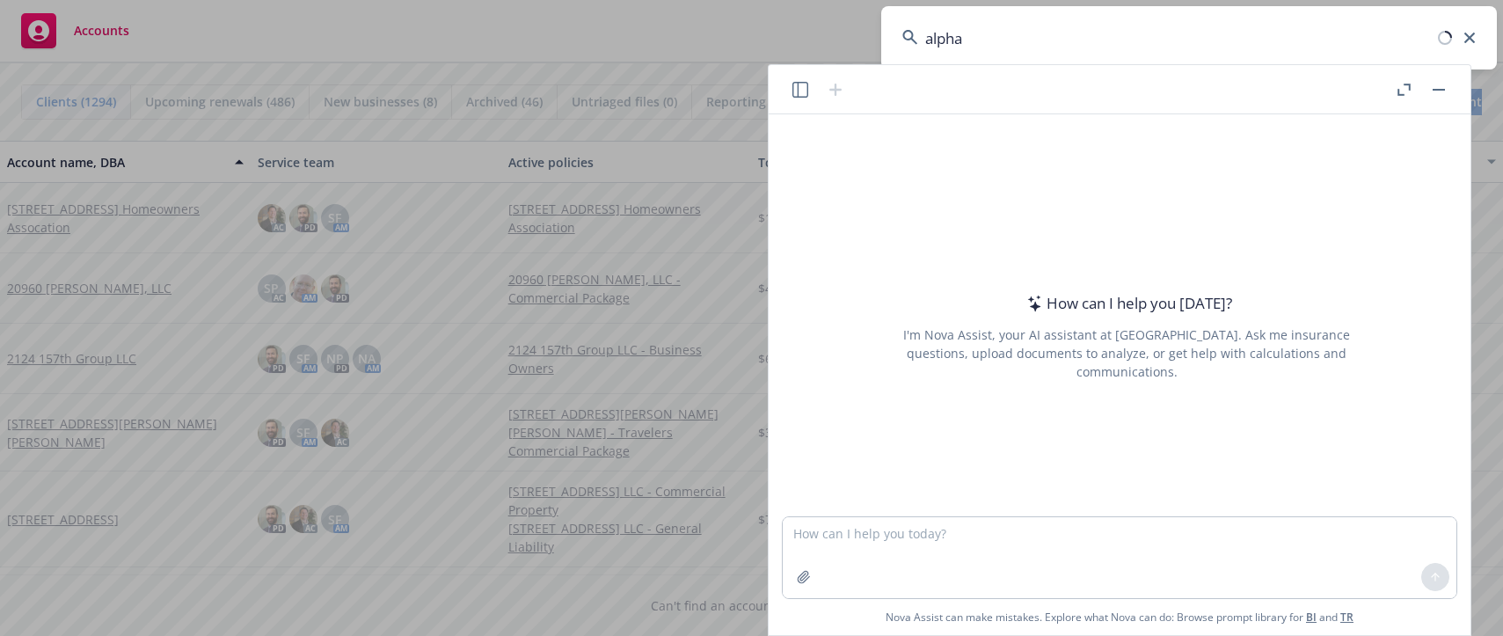
type input "alphax"
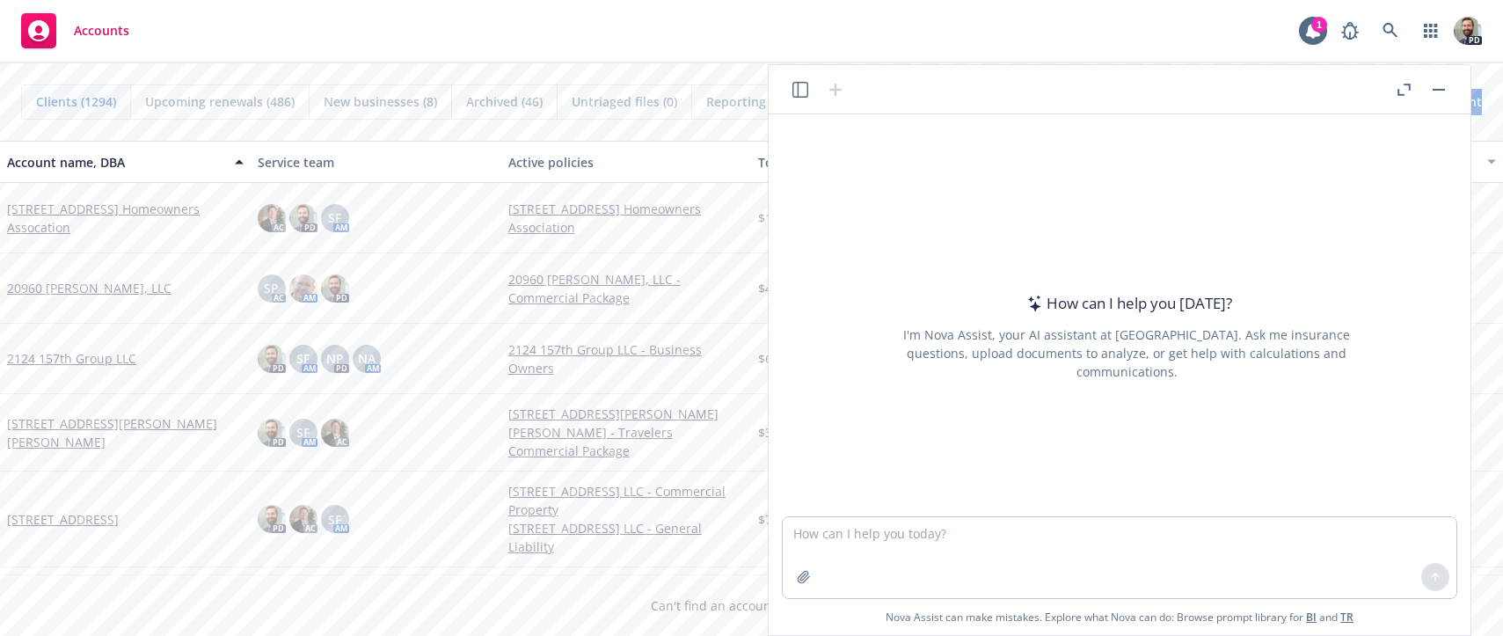
click at [1441, 94] on button "button" at bounding box center [1438, 89] width 21 height 21
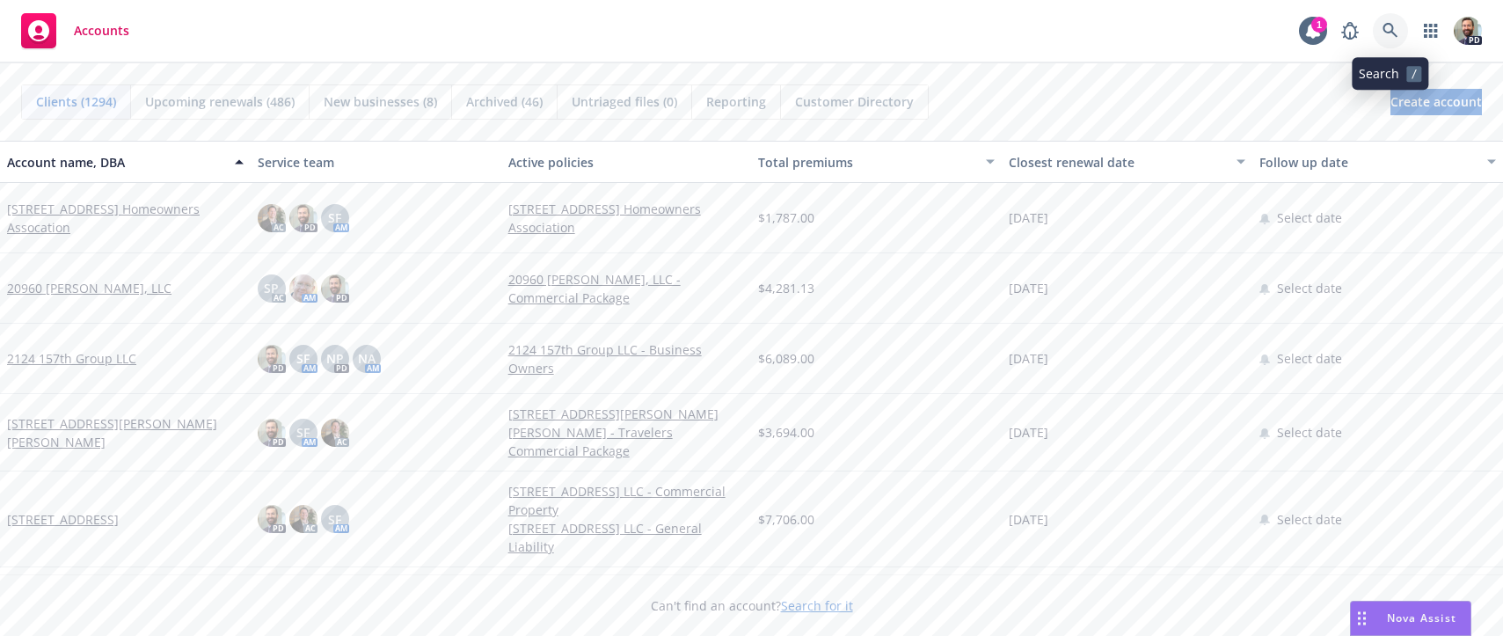
click at [1389, 20] on link at bounding box center [1390, 30] width 35 height 35
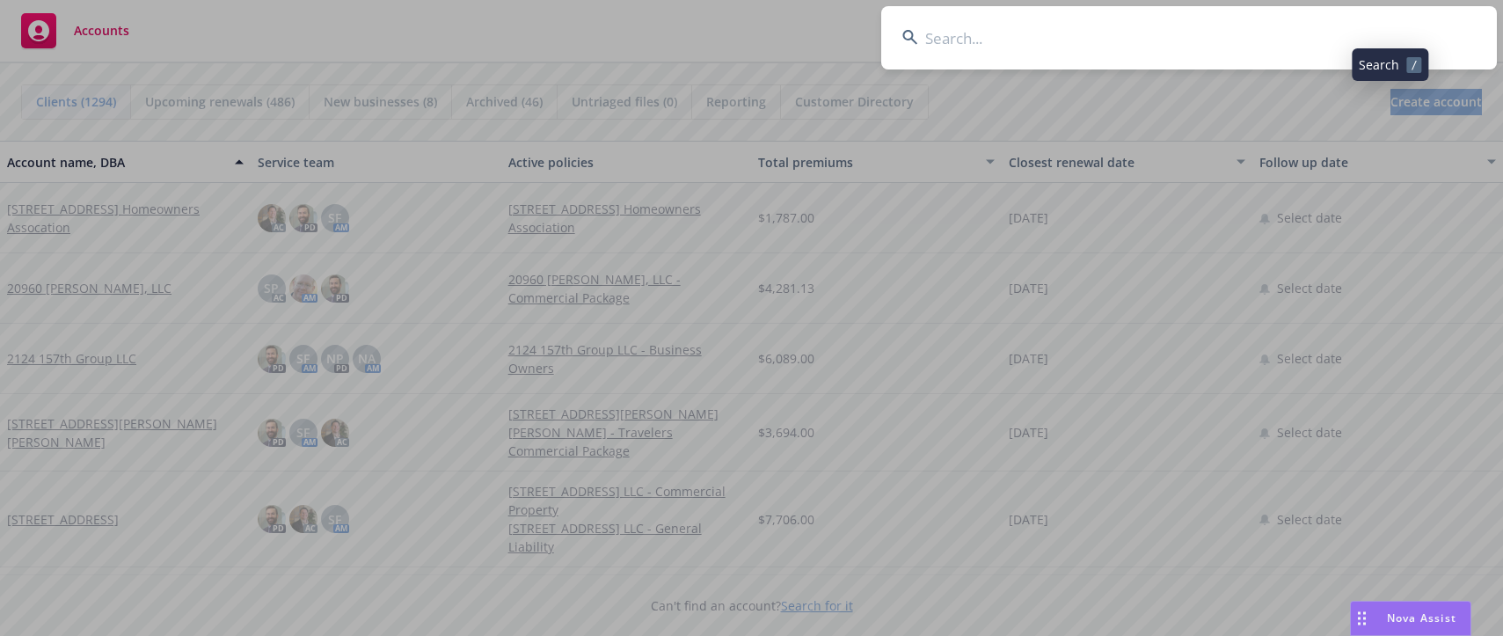
click at [1367, 28] on input at bounding box center [1189, 37] width 616 height 63
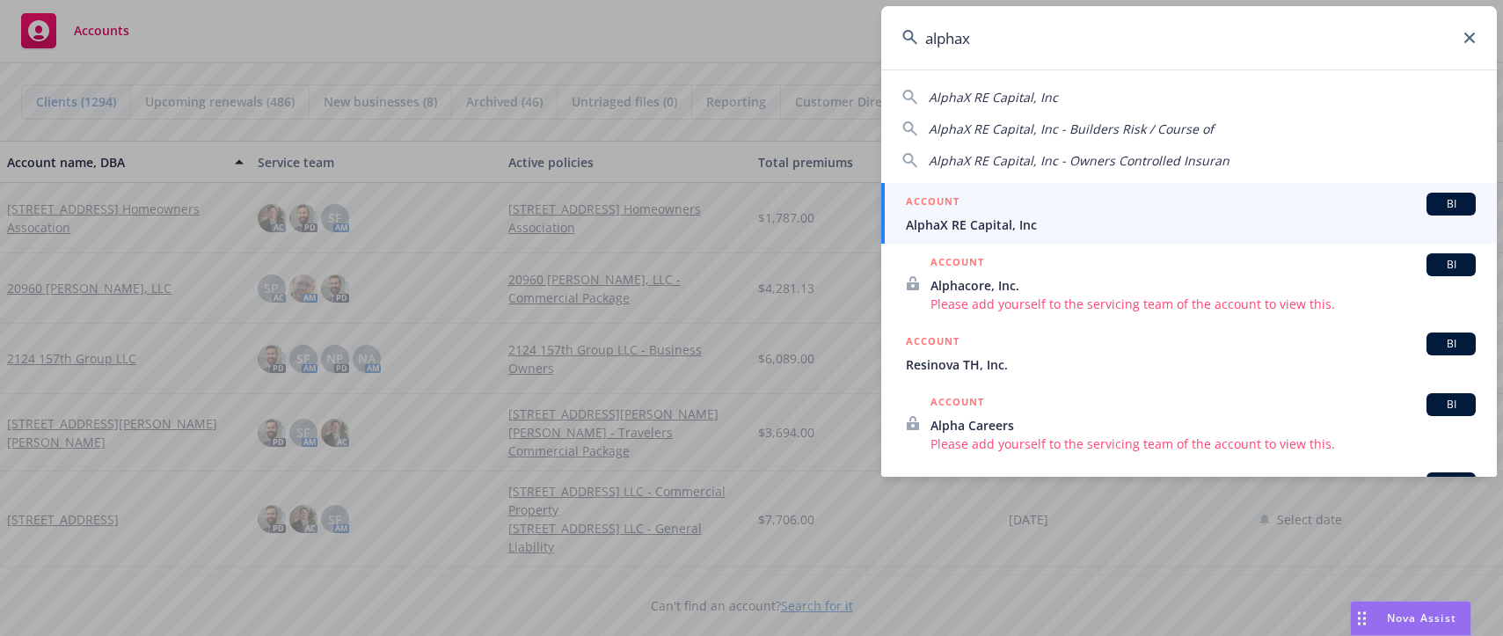
type input "alphax"
click at [979, 219] on span "AlphaX RE Capital, Inc" at bounding box center [1191, 224] width 570 height 18
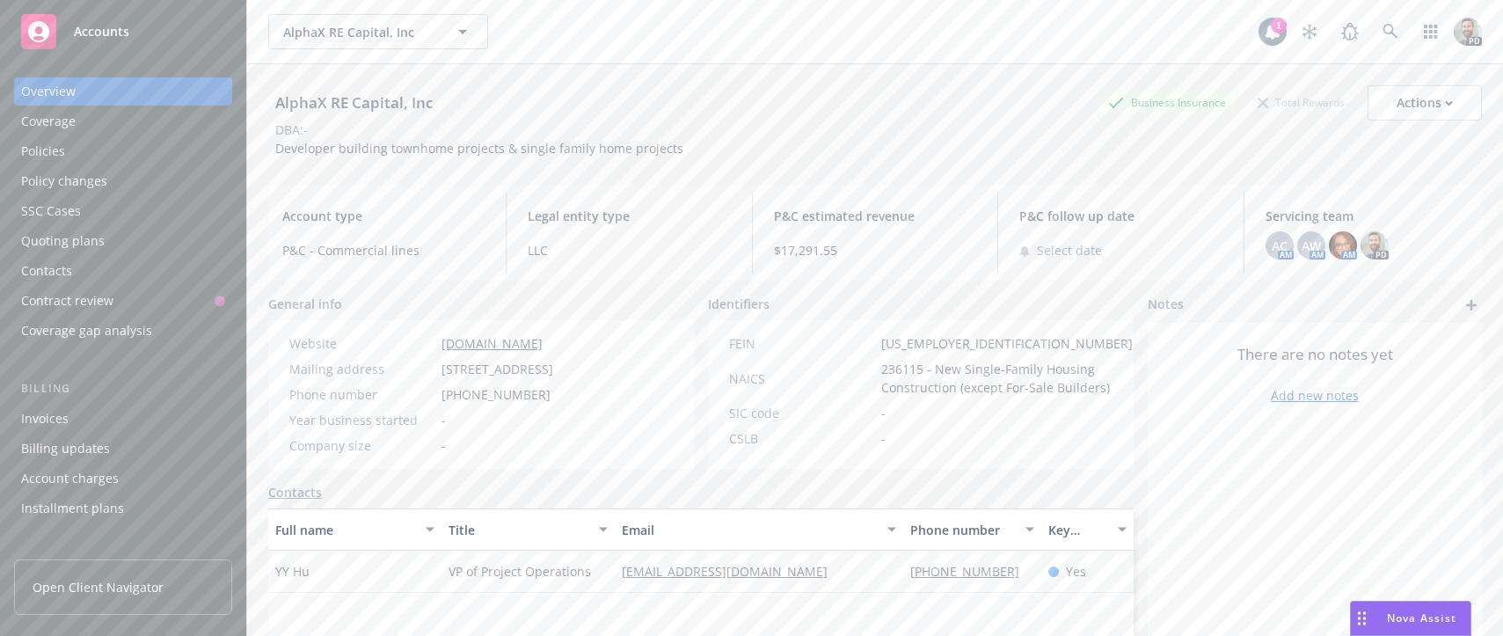
click at [52, 147] on div "Policies" at bounding box center [43, 151] width 44 height 28
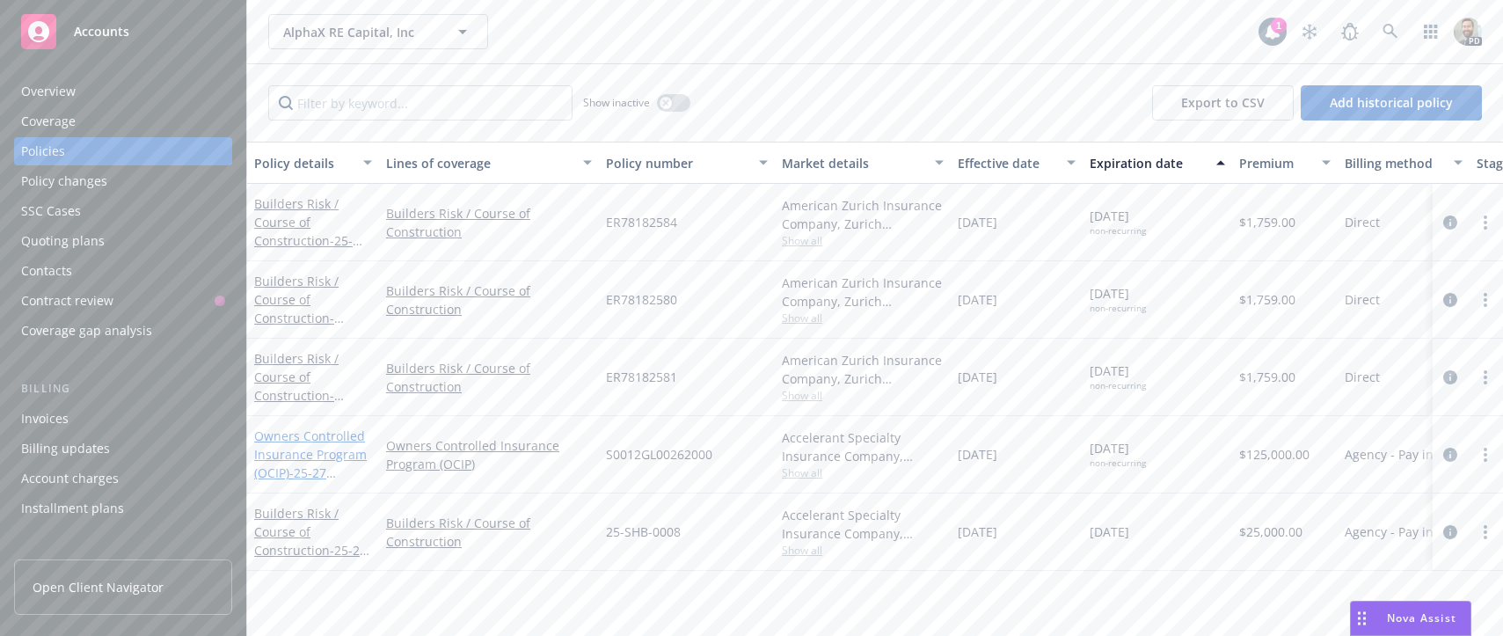
click at [283, 440] on link "Owners Controlled Insurance Program (OCIP) - 25-27 Builders Risk/ Course of Con…" at bounding box center [310, 509] width 113 height 164
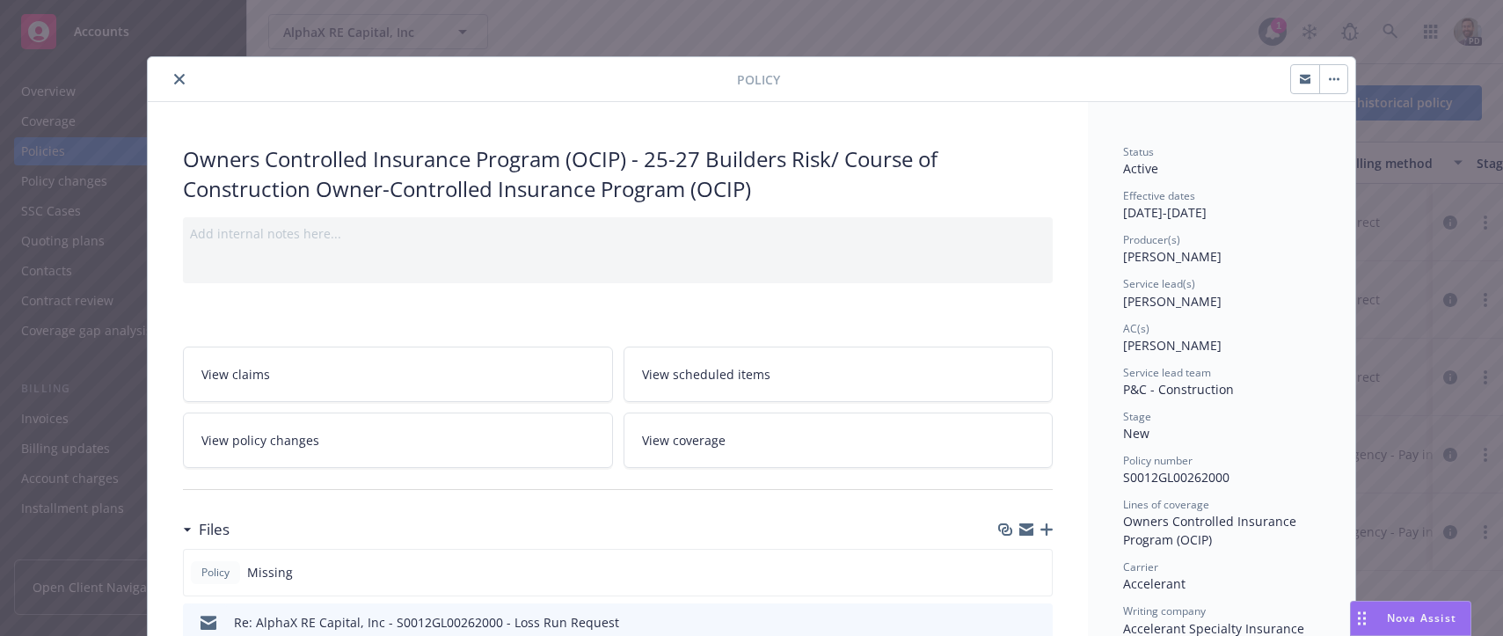
click at [1406, 619] on span "Nova Assist" at bounding box center [1421, 617] width 69 height 15
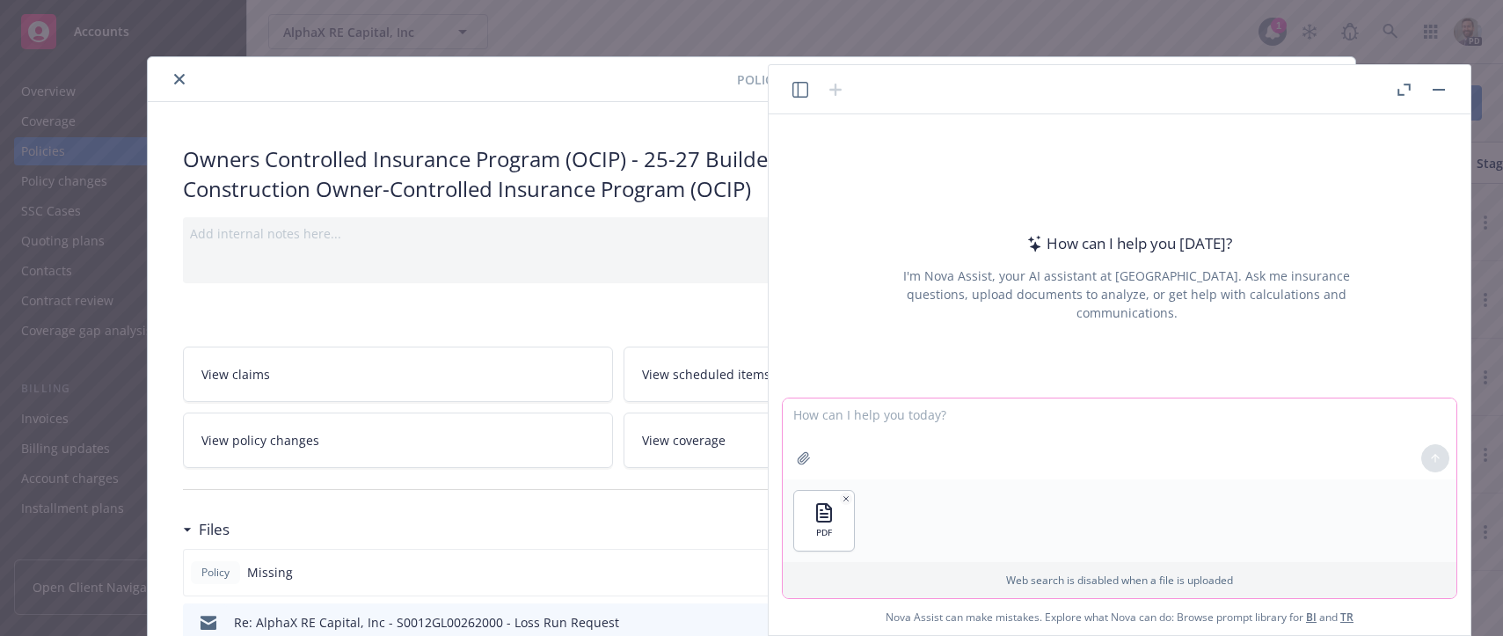
click at [813, 419] on textarea at bounding box center [1120, 438] width 674 height 81
type textarea "G"
click at [898, 418] on textarea "Attached is a OCIP liability" at bounding box center [1120, 438] width 674 height 81
click at [1012, 412] on textarea "Attached is a OCIP general liability" at bounding box center [1120, 438] width 674 height 81
type textarea "Attached is a OCIP general liability quote. Can you list the exclusions?"
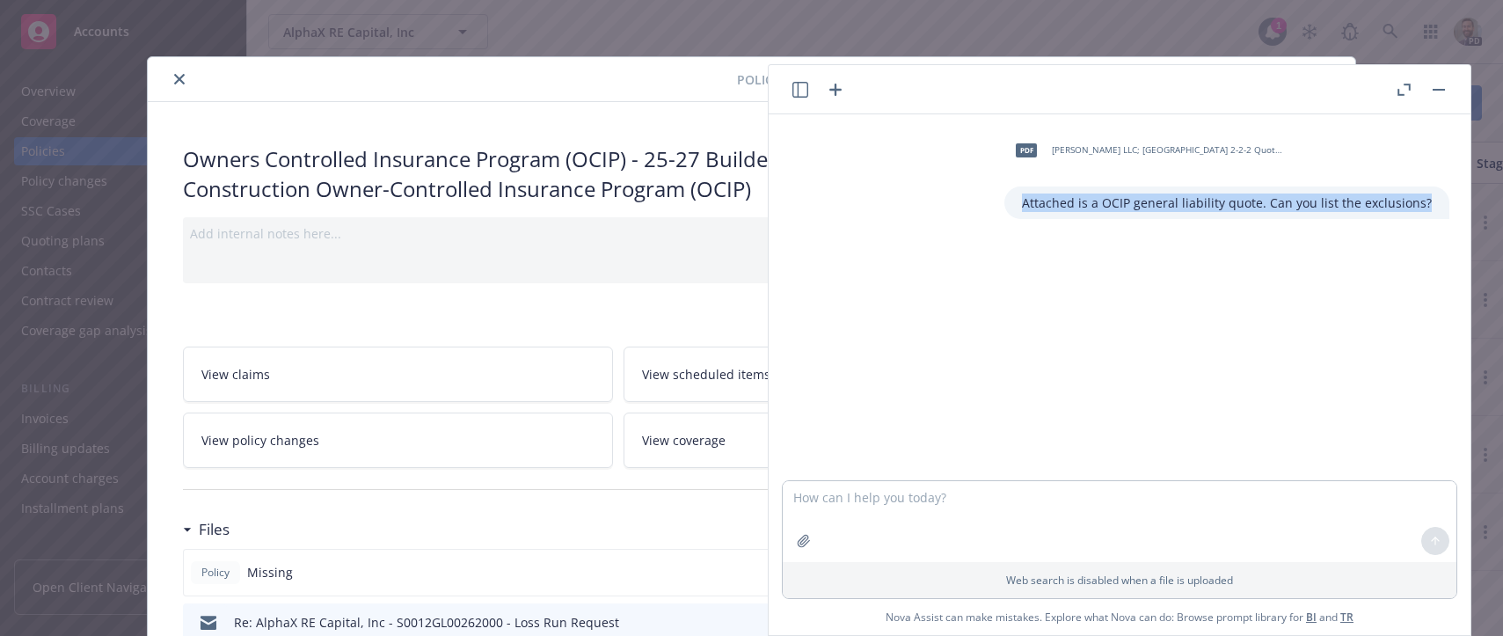
drag, startPoint x: 1038, startPoint y: 202, endPoint x: 1453, endPoint y: 199, distance: 415.1
click at [1453, 199] on div "pdf Kellogg Kay LLC; 18 THs Crescent 2-2-2 Quote.pdf Attached is a OCIP general…" at bounding box center [1127, 173] width 674 height 91
copy p "Attached is a OCIP general liability quote. Can you list the exclusions?"
click at [815, 504] on textarea at bounding box center [1120, 521] width 674 height 81
paste textarea "Attached is a OCIP general liability quote. Can you list the exclusions?"
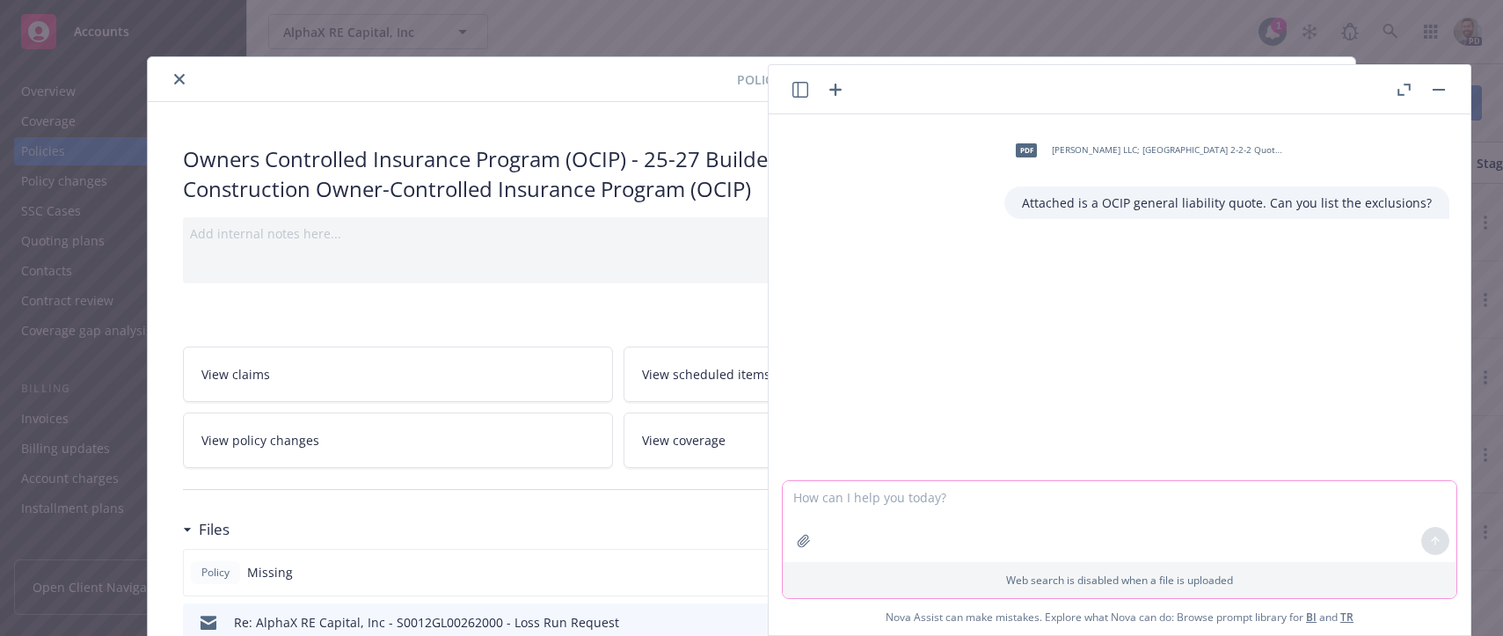
type textarea "Attached is a OCIP general liability quote. Can you list the exclusions?"
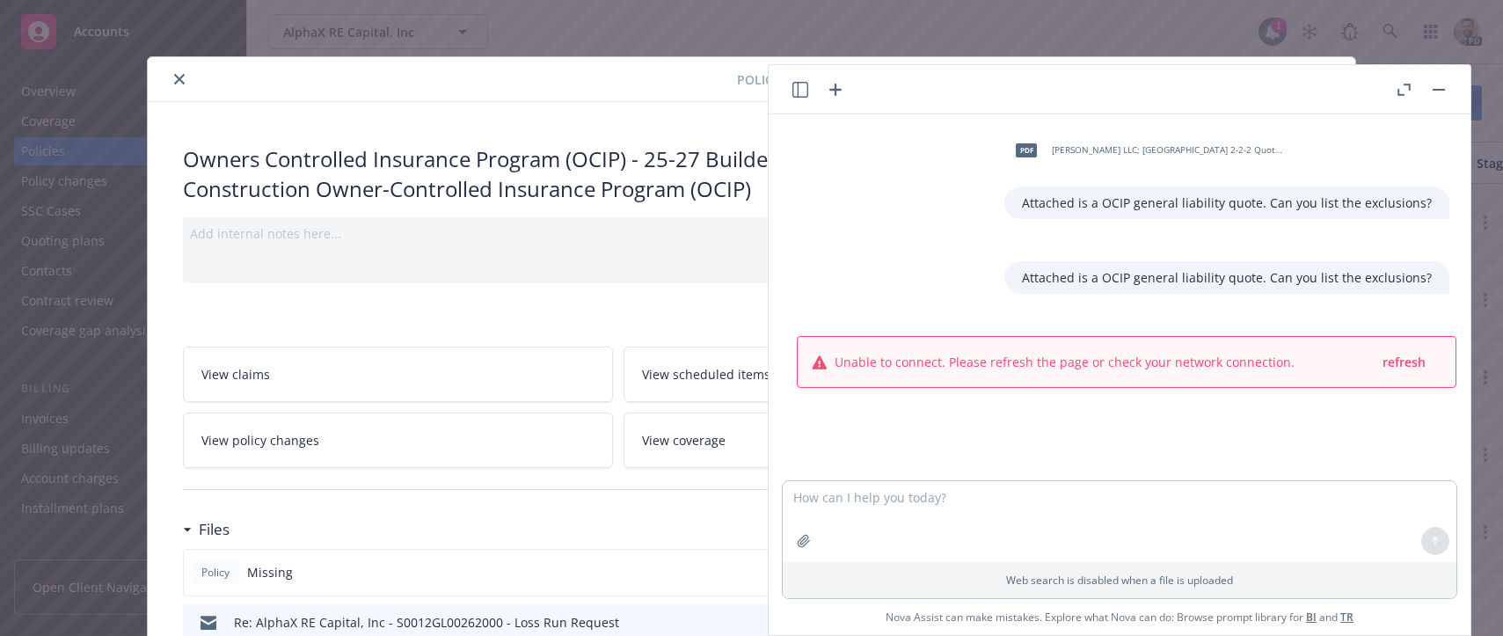
click at [179, 79] on icon "close" at bounding box center [179, 79] width 11 height 11
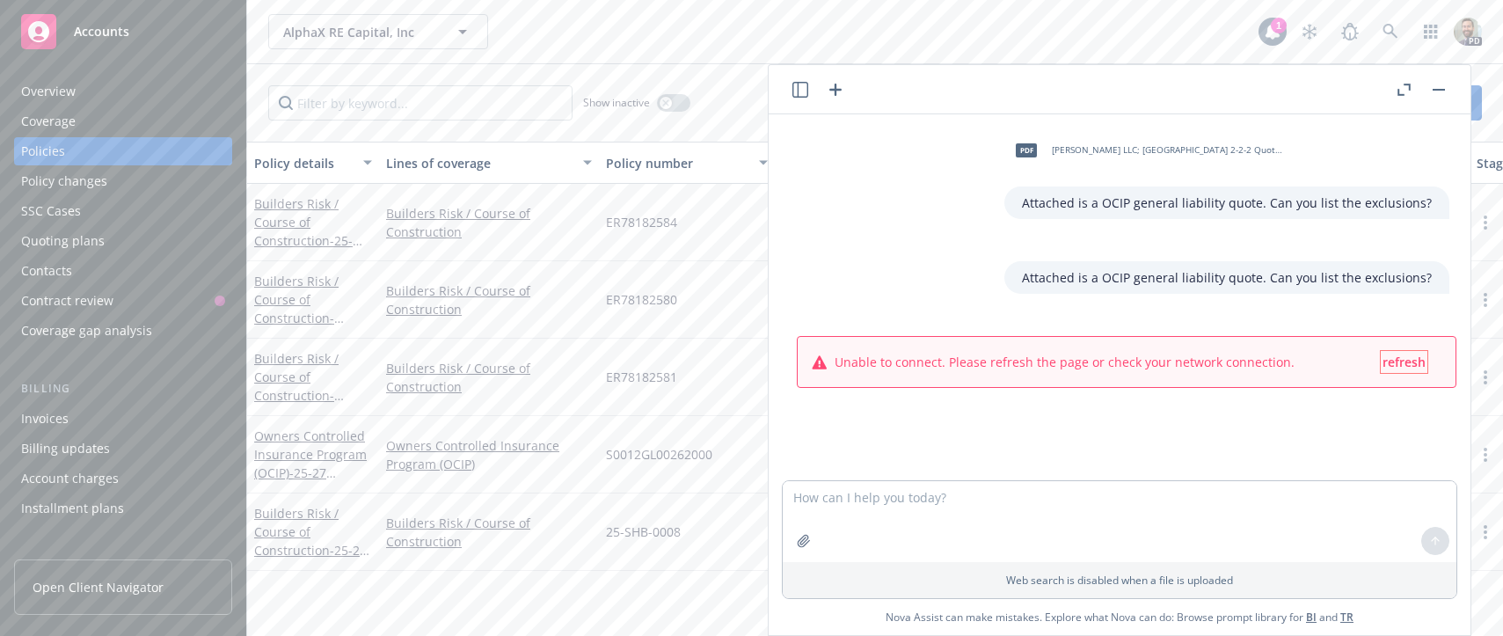
click at [1394, 370] on button "refresh" at bounding box center [1404, 362] width 47 height 22
